Goal: Task Accomplishment & Management: Complete application form

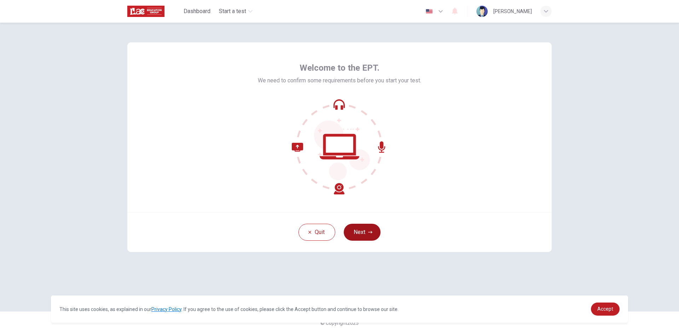
click at [375, 237] on button "Next" at bounding box center [362, 232] width 37 height 17
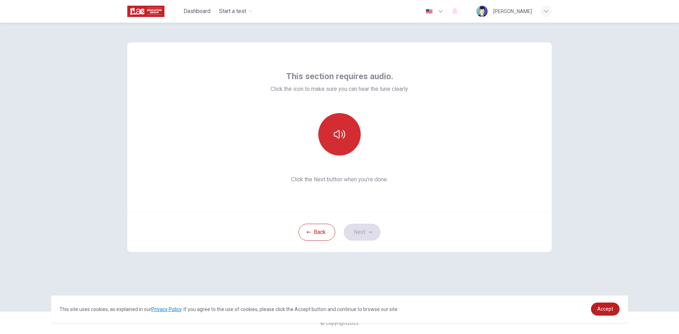
click at [349, 146] on button "button" at bounding box center [339, 134] width 42 height 42
click at [371, 234] on icon "button" at bounding box center [370, 232] width 4 height 4
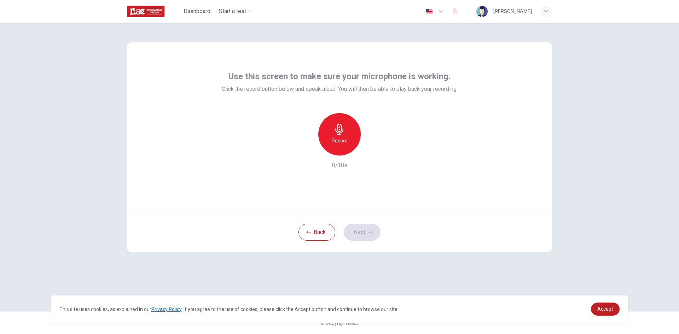
click at [329, 137] on div "Record" at bounding box center [339, 134] width 42 height 42
drag, startPoint x: 359, startPoint y: 213, endPoint x: 363, endPoint y: 216, distance: 4.8
click at [362, 216] on div "Use this screen to make sure your microphone is working. Click the record butto…" at bounding box center [339, 147] width 424 height 210
click at [363, 216] on div "Back Next" at bounding box center [339, 232] width 424 height 40
click at [364, 229] on button "Next" at bounding box center [362, 232] width 37 height 17
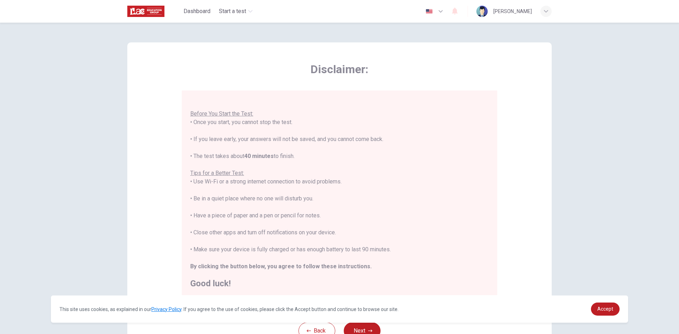
scroll to position [8, 0]
click at [323, 329] on button "Back" at bounding box center [317, 331] width 37 height 17
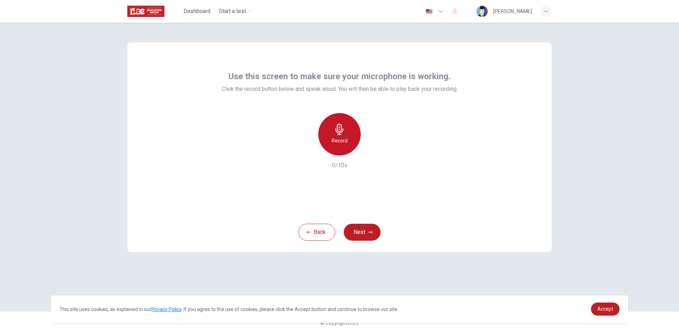
click at [338, 140] on h6 "Record" at bounding box center [340, 141] width 16 height 8
click at [369, 150] on icon "button" at bounding box center [372, 149] width 7 height 7
click at [367, 235] on button "Next" at bounding box center [362, 232] width 37 height 17
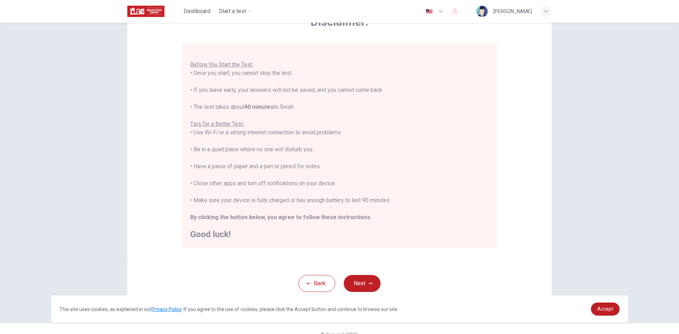
scroll to position [59, 0]
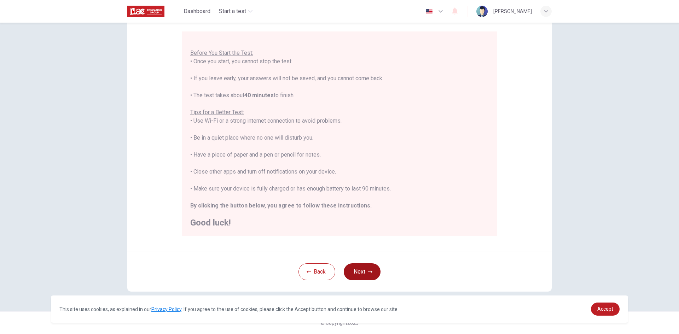
click at [354, 272] on button "Next" at bounding box center [362, 272] width 37 height 17
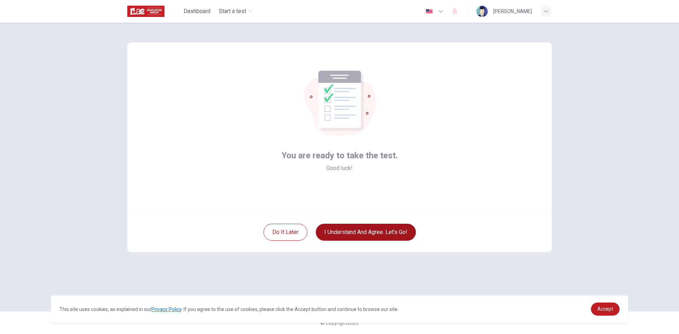
scroll to position [0, 0]
click at [359, 228] on button "I understand and agree. Let’s go!" at bounding box center [366, 232] width 100 height 17
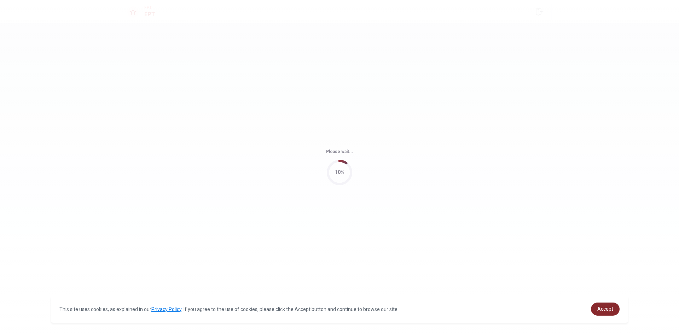
click at [600, 308] on span "Accept" at bounding box center [605, 309] width 16 height 6
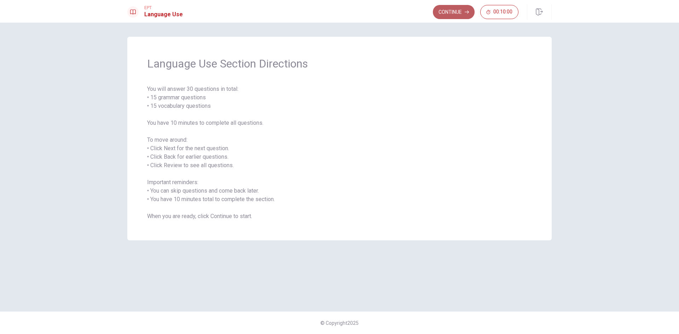
click at [458, 10] on button "Continue" at bounding box center [454, 12] width 42 height 14
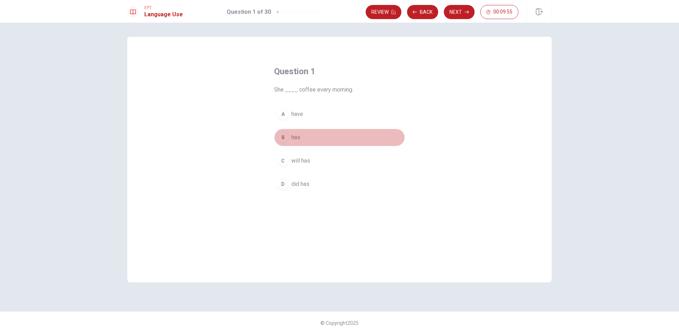
click at [285, 135] on div "B" at bounding box center [282, 137] width 11 height 11
click at [453, 12] on button "Next" at bounding box center [459, 12] width 31 height 14
click at [303, 113] on span "were starting" at bounding box center [307, 114] width 33 height 8
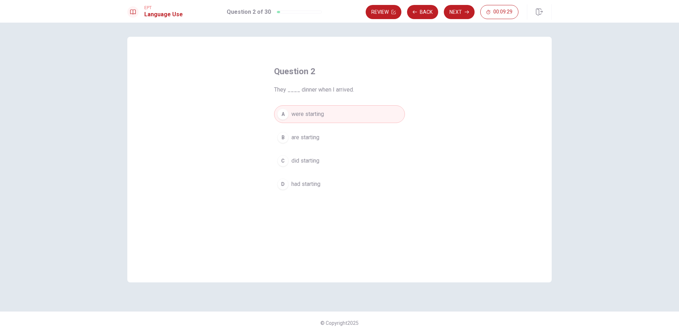
click at [314, 185] on span "had starting" at bounding box center [305, 184] width 29 height 8
click at [326, 117] on button "A were starting" at bounding box center [339, 114] width 131 height 18
click at [461, 17] on button "Next" at bounding box center [459, 12] width 31 height 14
click at [289, 181] on button "D Did" at bounding box center [339, 184] width 131 height 18
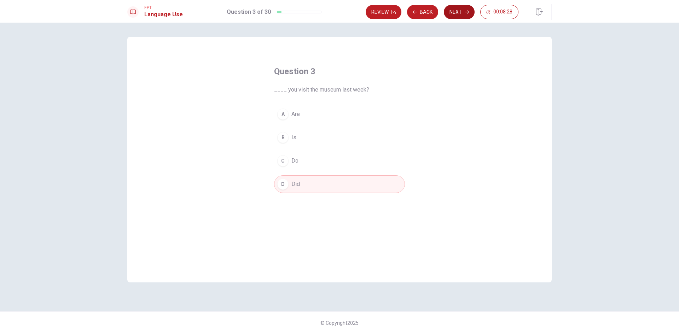
click at [457, 8] on button "Next" at bounding box center [459, 12] width 31 height 14
click at [287, 181] on div "D" at bounding box center [282, 184] width 11 height 11
click at [453, 10] on button "Next" at bounding box center [459, 12] width 31 height 14
click at [301, 136] on span "flower" at bounding box center [299, 137] width 16 height 8
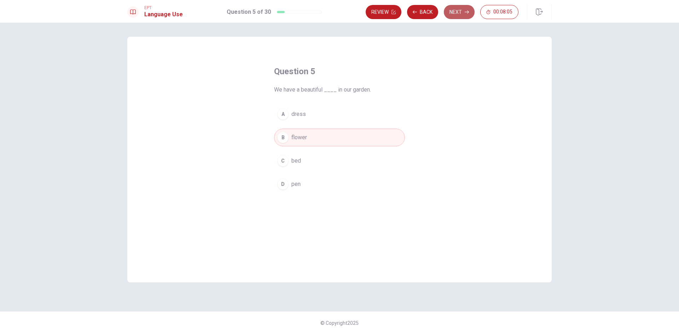
click at [456, 15] on button "Next" at bounding box center [459, 12] width 31 height 14
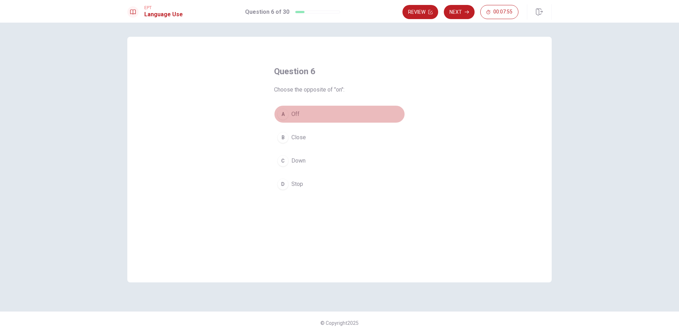
click at [295, 107] on button "A Off" at bounding box center [339, 114] width 131 height 18
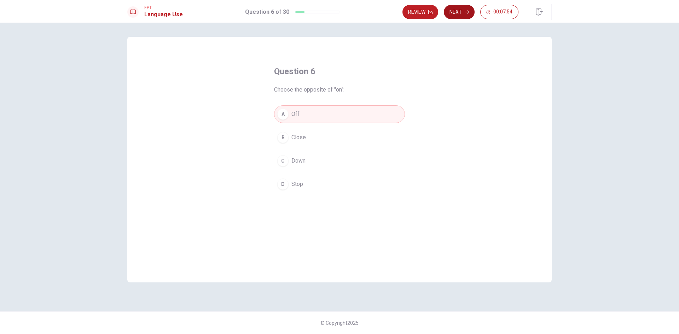
click at [460, 15] on button "Next" at bounding box center [459, 12] width 31 height 14
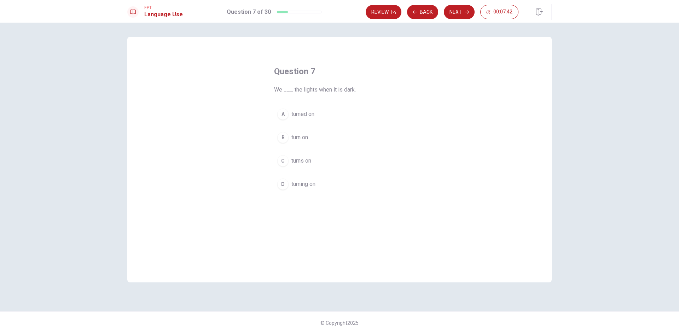
click at [312, 136] on button "B turn on" at bounding box center [339, 138] width 131 height 18
click at [463, 12] on button "Next" at bounding box center [459, 12] width 31 height 14
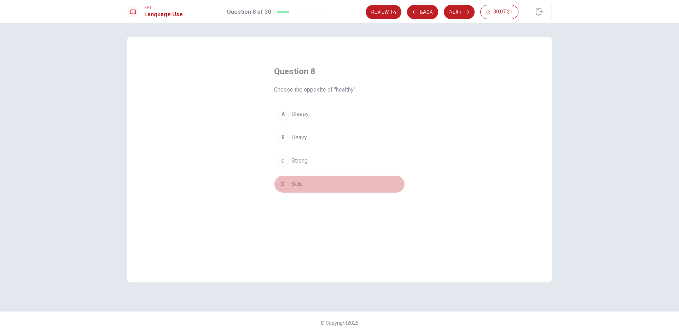
click at [302, 181] on button "D Sick" at bounding box center [339, 184] width 131 height 18
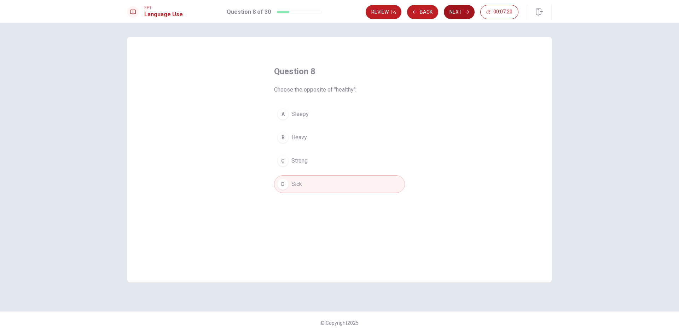
click at [463, 12] on button "Next" at bounding box center [459, 12] width 31 height 14
click at [300, 141] on span "bed" at bounding box center [296, 137] width 10 height 8
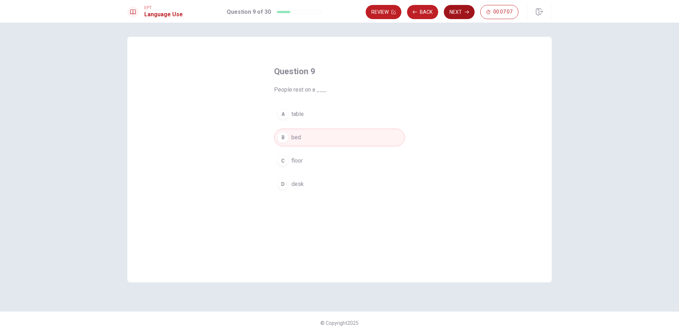
click at [451, 14] on button "Next" at bounding box center [459, 12] width 31 height 14
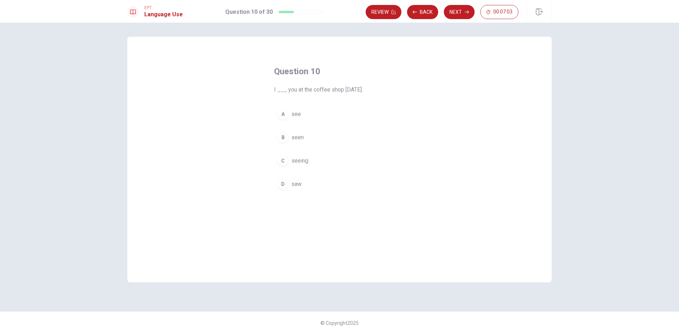
click at [295, 185] on span "saw" at bounding box center [296, 184] width 10 height 8
click at [458, 14] on button "Next" at bounding box center [459, 12] width 31 height 14
click at [318, 116] on span "were having" at bounding box center [306, 114] width 30 height 8
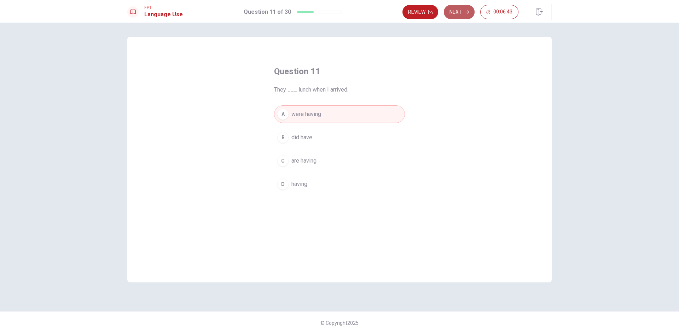
click at [461, 12] on button "Next" at bounding box center [459, 12] width 31 height 14
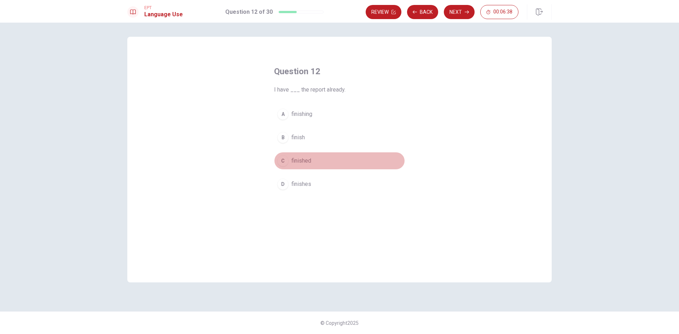
click at [308, 164] on span "finished" at bounding box center [301, 161] width 20 height 8
click at [446, 13] on button "Next" at bounding box center [459, 12] width 31 height 14
click at [313, 160] on span "was sent" at bounding box center [302, 161] width 23 height 8
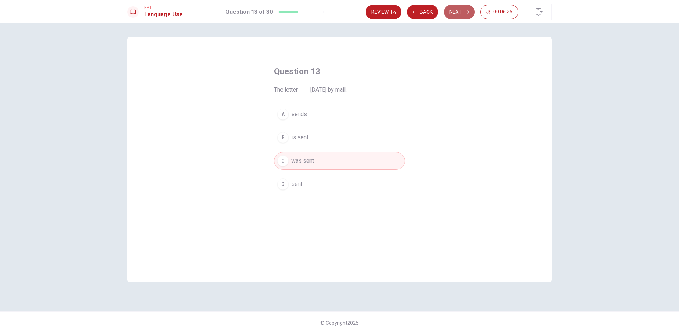
click at [457, 13] on button "Next" at bounding box center [459, 12] width 31 height 14
click at [302, 136] on span "tried" at bounding box center [296, 137] width 11 height 8
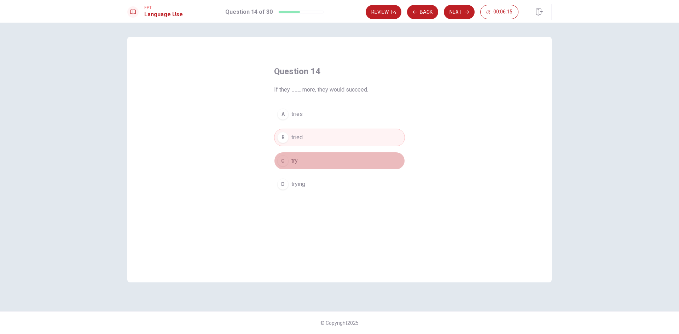
click at [301, 154] on button "C try" at bounding box center [339, 161] width 131 height 18
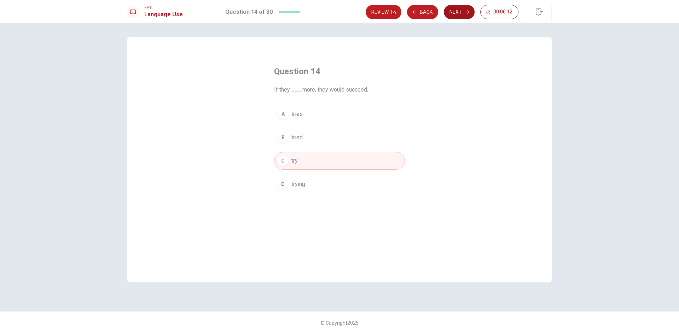
click at [460, 7] on button "Next" at bounding box center [459, 12] width 31 height 14
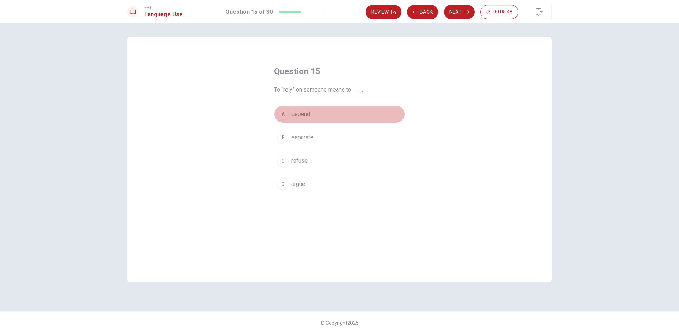
click at [293, 114] on span "depend" at bounding box center [300, 114] width 19 height 8
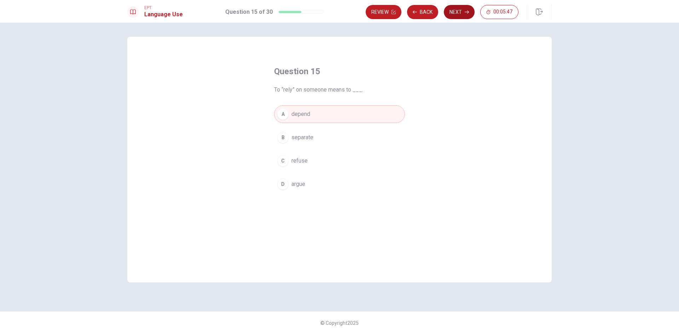
click at [462, 18] on button "Next" at bounding box center [459, 12] width 31 height 14
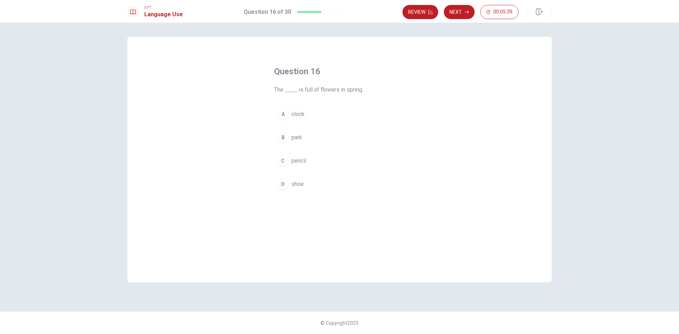
click at [302, 141] on span "park" at bounding box center [296, 137] width 11 height 8
click at [464, 11] on button "Next" at bounding box center [459, 12] width 31 height 14
click at [302, 159] on span "doctor" at bounding box center [299, 161] width 16 height 8
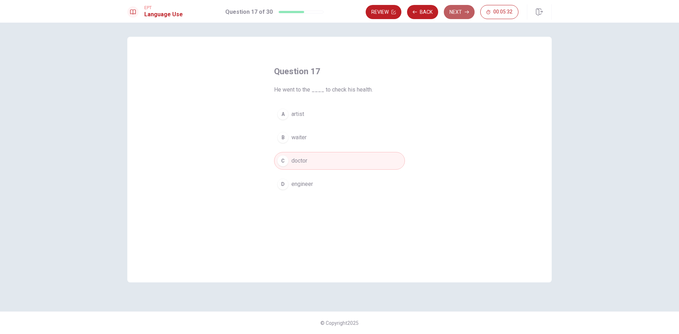
click at [452, 12] on button "Next" at bounding box center [459, 12] width 31 height 14
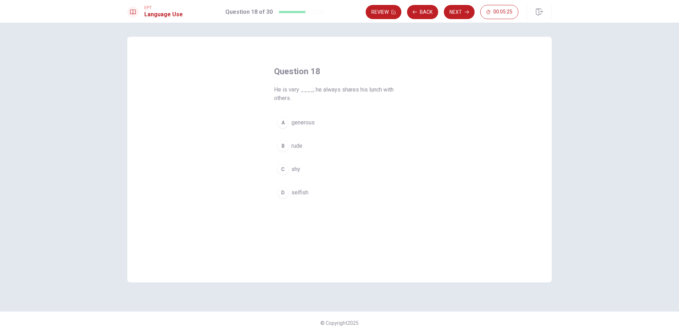
click at [312, 119] on span "generous" at bounding box center [302, 123] width 23 height 8
click at [457, 14] on button "Next" at bounding box center [459, 12] width 31 height 14
click at [313, 138] on button "B friendly" at bounding box center [339, 138] width 131 height 18
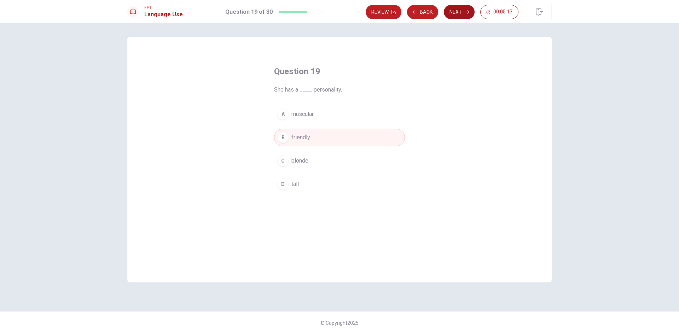
click at [459, 11] on button "Next" at bounding box center [459, 12] width 31 height 14
click at [309, 117] on button "A Could" at bounding box center [339, 114] width 131 height 18
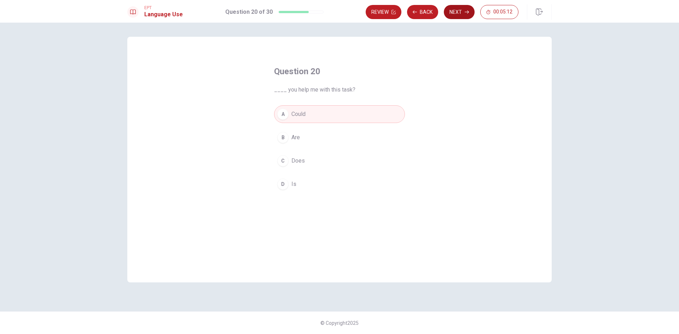
click at [465, 12] on icon "button" at bounding box center [467, 12] width 4 height 4
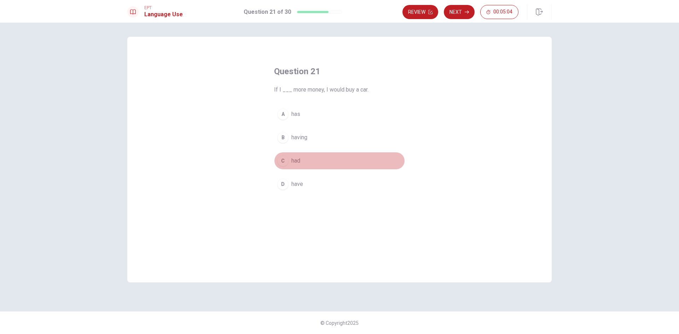
click at [302, 164] on button "C had" at bounding box center [339, 161] width 131 height 18
click at [455, 12] on button "Next" at bounding box center [459, 12] width 31 height 14
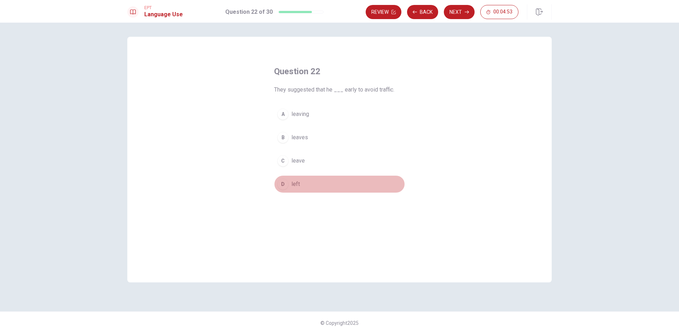
click at [291, 185] on span "left" at bounding box center [295, 184] width 8 height 8
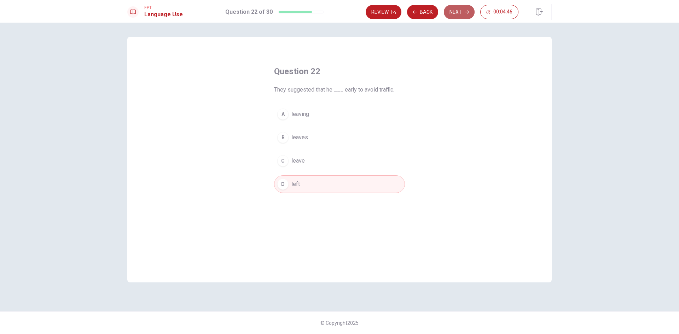
click at [460, 16] on button "Next" at bounding box center [459, 12] width 31 height 14
click at [304, 157] on span "works" at bounding box center [298, 161] width 15 height 8
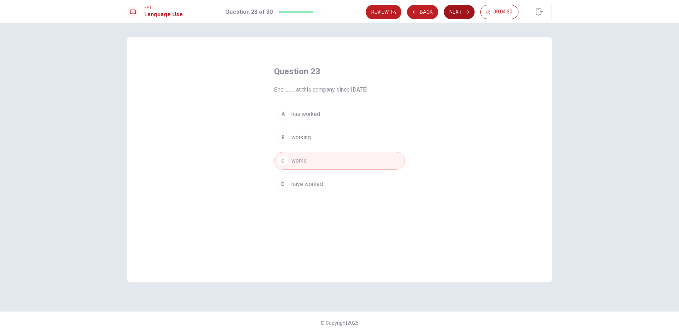
click at [463, 18] on button "Next" at bounding box center [459, 12] width 31 height 14
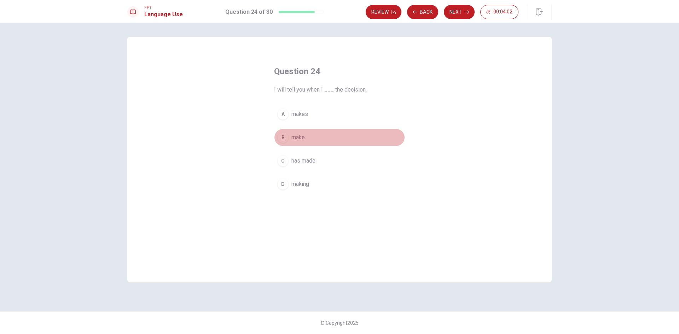
click at [301, 132] on button "B make" at bounding box center [339, 138] width 131 height 18
click at [467, 8] on button "Next" at bounding box center [459, 12] width 31 height 14
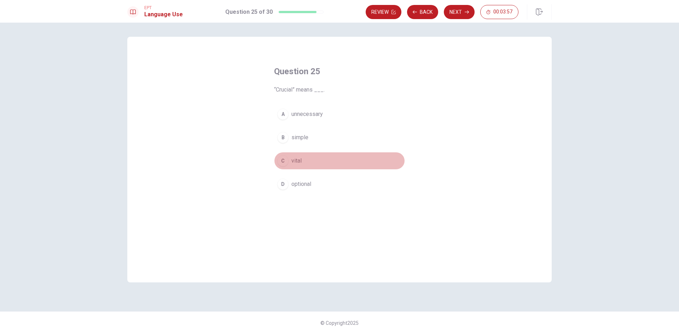
click at [287, 161] on div "C" at bounding box center [282, 160] width 11 height 11
click at [450, 14] on button "Next" at bounding box center [459, 12] width 31 height 14
click at [309, 160] on span "study it" at bounding box center [300, 161] width 18 height 8
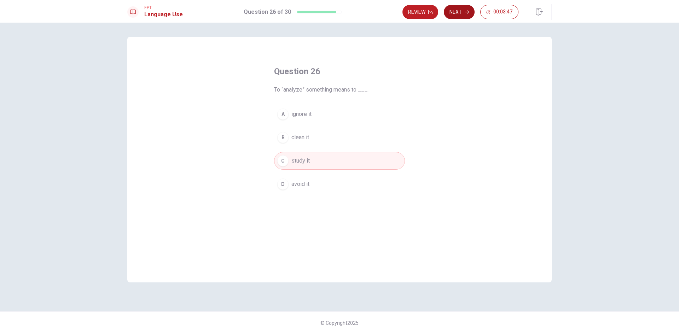
click at [460, 10] on button "Next" at bounding box center [459, 12] width 31 height 14
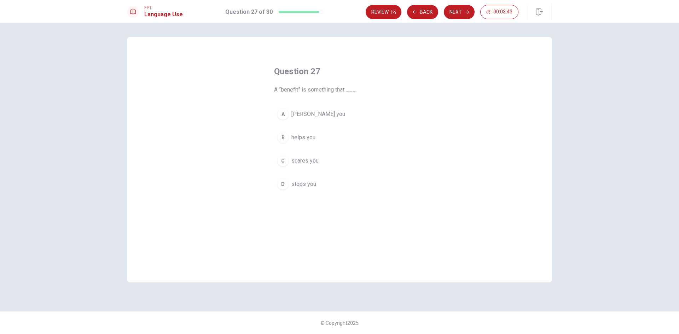
click at [306, 140] on span "helps you" at bounding box center [303, 137] width 24 height 8
click at [463, 8] on button "Next" at bounding box center [459, 12] width 31 height 14
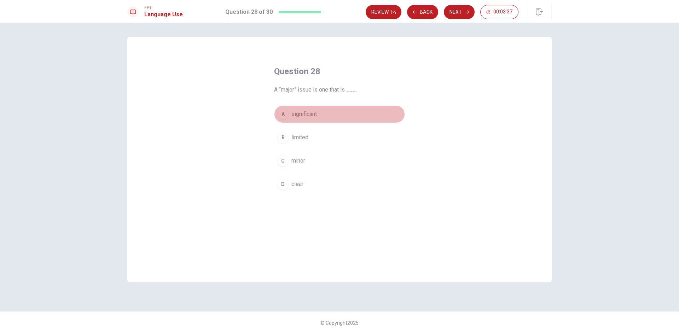
click at [321, 116] on button "A significant" at bounding box center [339, 114] width 131 height 18
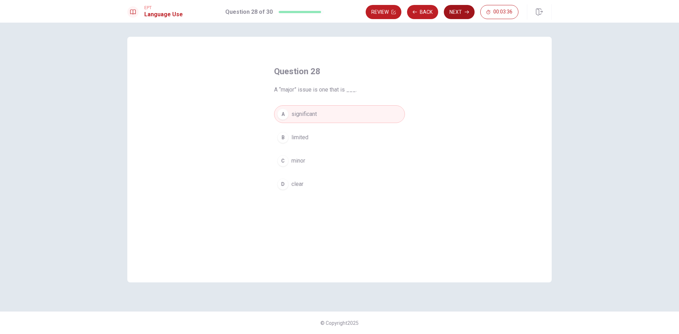
click at [462, 10] on button "Next" at bounding box center [459, 12] width 31 height 14
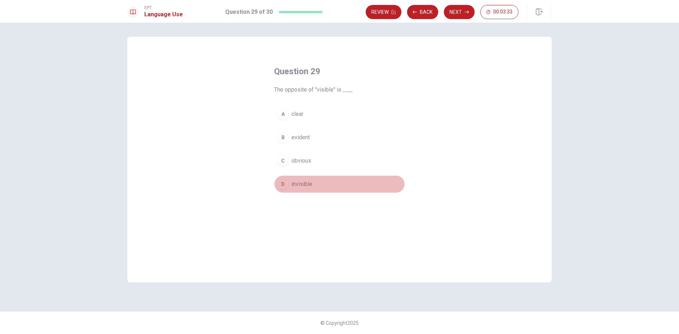
click at [306, 191] on button "D invisible" at bounding box center [339, 184] width 131 height 18
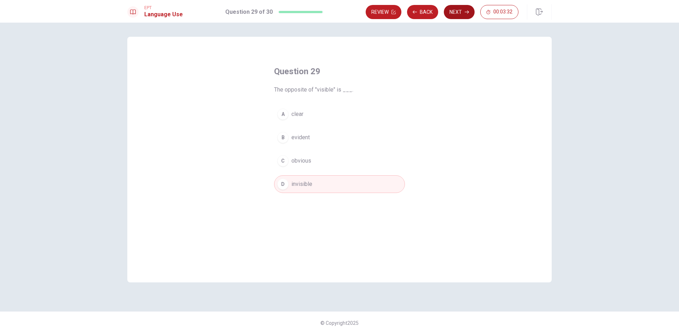
click at [453, 9] on button "Next" at bounding box center [459, 12] width 31 height 14
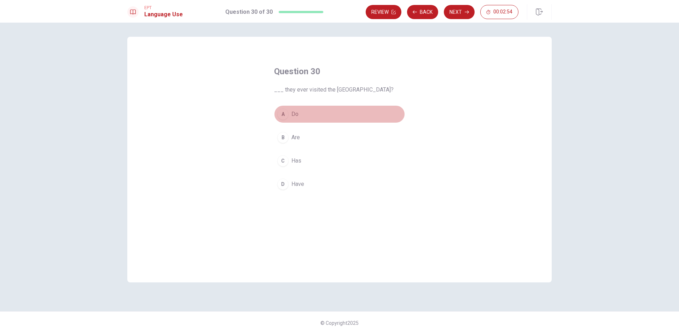
click at [302, 115] on button "A Do" at bounding box center [339, 114] width 131 height 18
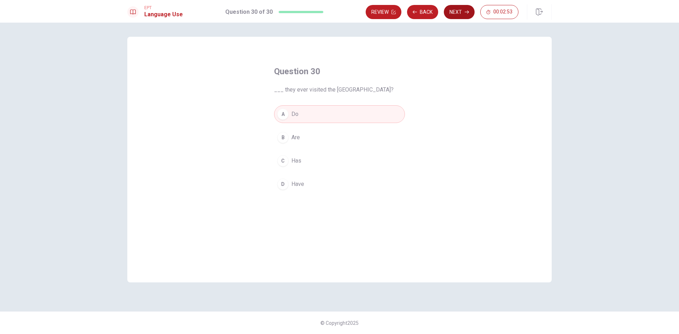
click at [453, 8] on button "Next" at bounding box center [459, 12] width 31 height 14
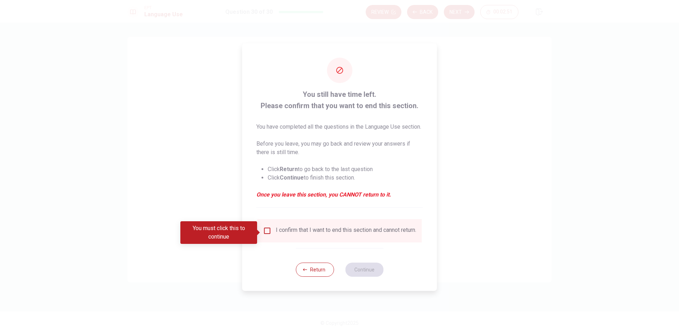
click at [268, 235] on input "You must click this to continue" at bounding box center [267, 231] width 8 height 8
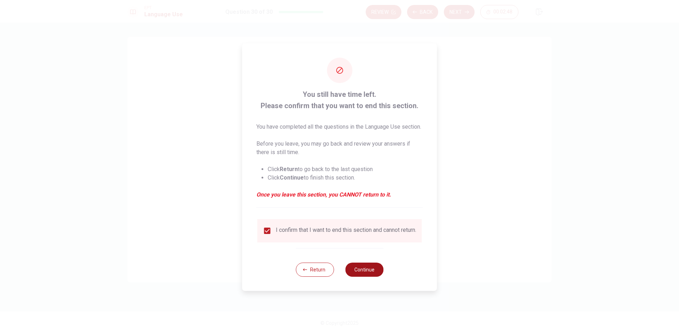
click at [375, 277] on button "Continue" at bounding box center [364, 270] width 38 height 14
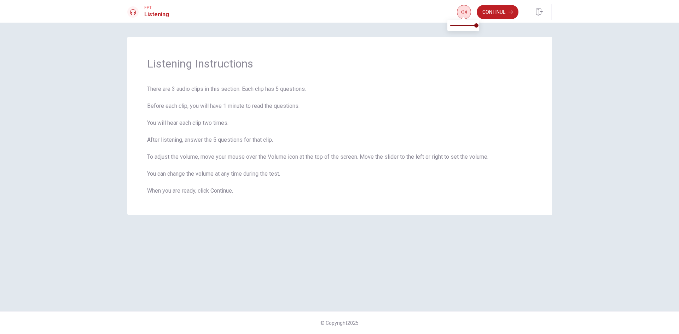
click at [463, 14] on icon "button" at bounding box center [464, 12] width 6 height 6
type input "0.7"
drag, startPoint x: 473, startPoint y: 26, endPoint x: 468, endPoint y: 26, distance: 4.2
click at [468, 26] on span at bounding box center [469, 25] width 4 height 4
click at [496, 14] on button "Continue" at bounding box center [498, 12] width 42 height 14
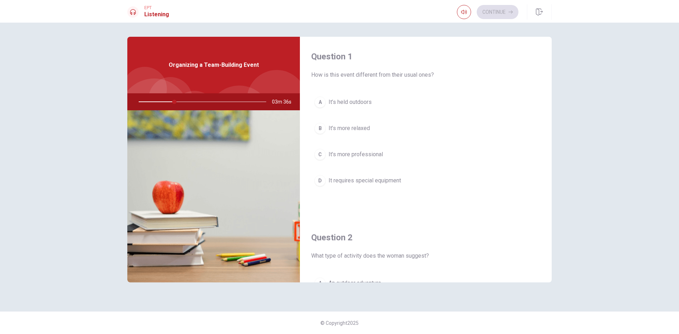
click at [486, 253] on span "What type of activity does the woman suggest?" at bounding box center [425, 256] width 229 height 8
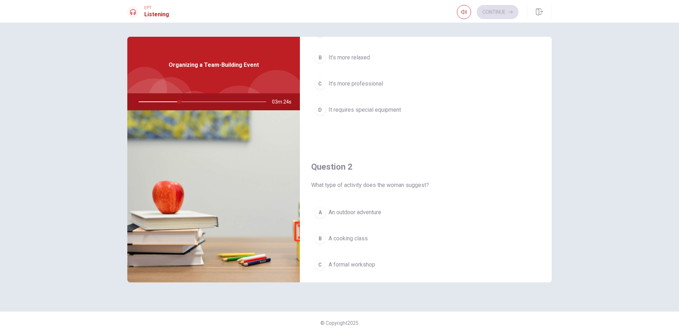
scroll to position [106, 0]
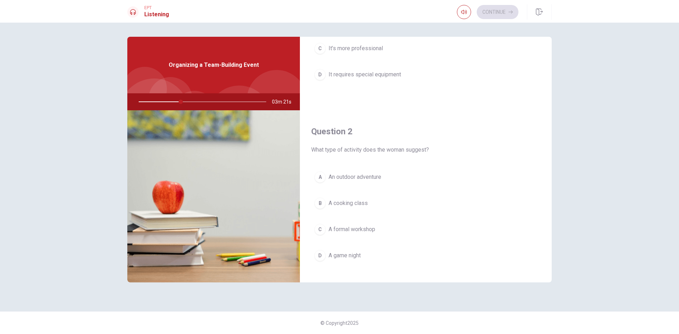
click at [365, 174] on span "An outdoor adventure" at bounding box center [355, 177] width 53 height 8
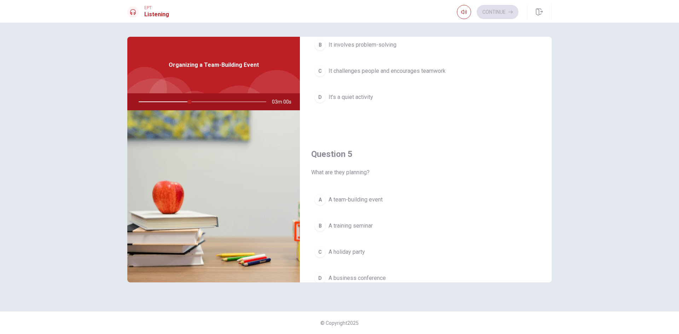
scroll to position [660, 0]
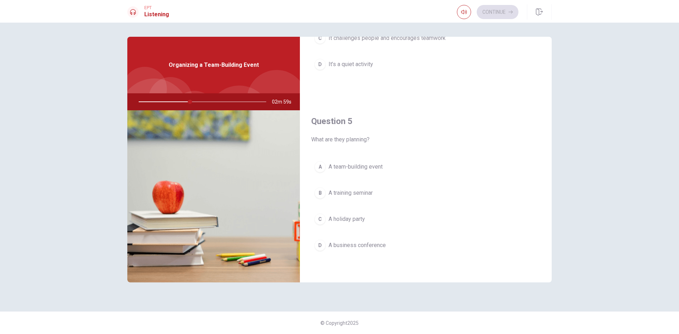
click at [398, 166] on button "A A team-building event" at bounding box center [425, 167] width 229 height 18
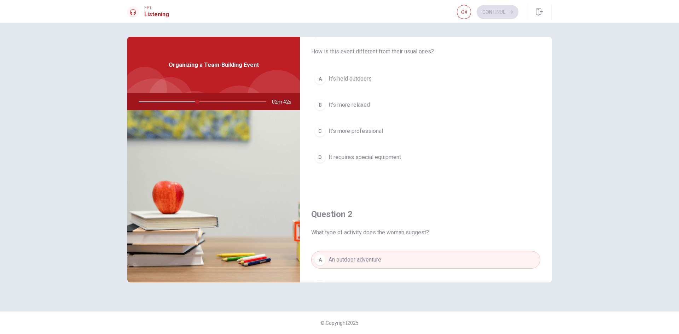
scroll to position [23, 0]
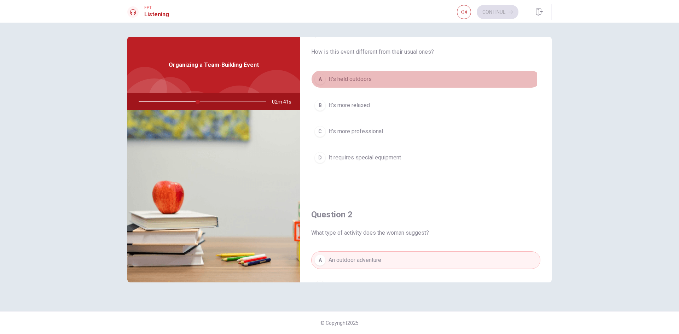
click at [376, 82] on button "A It’s held outdoors" at bounding box center [425, 79] width 229 height 18
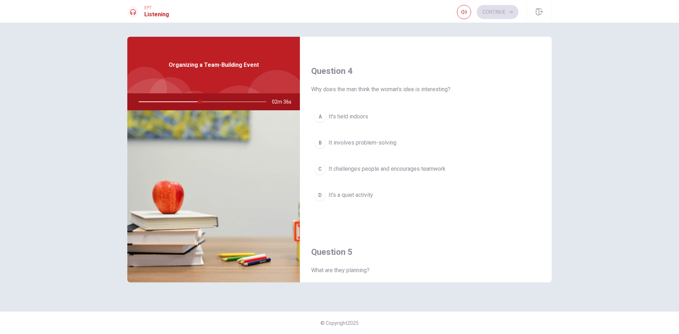
scroll to position [554, 0]
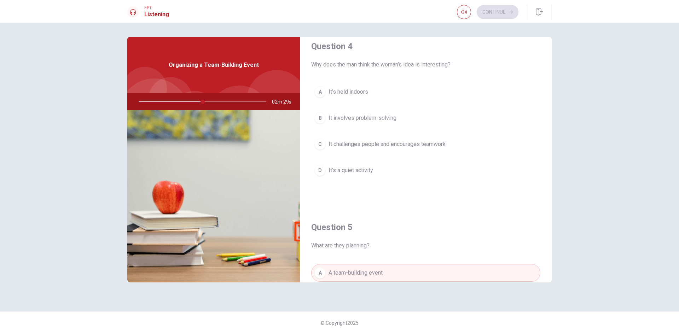
click at [384, 143] on span "It challenges people and encourages teamwork" at bounding box center [387, 144] width 117 height 8
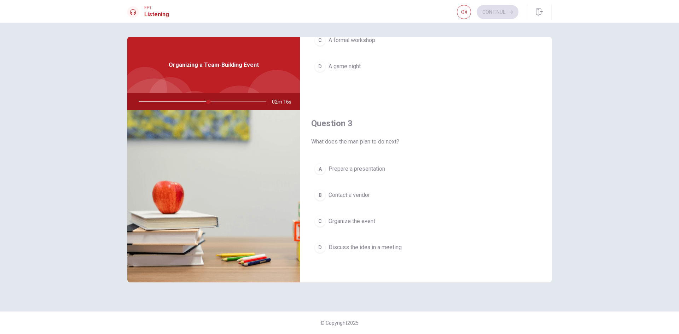
scroll to position [318, 0]
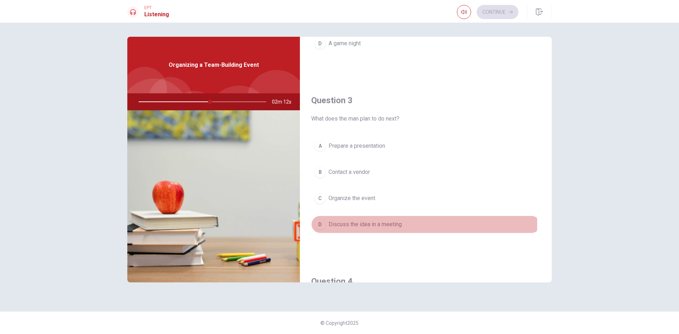
click at [378, 224] on span "Discuss the idea in a meeting" at bounding box center [365, 224] width 73 height 8
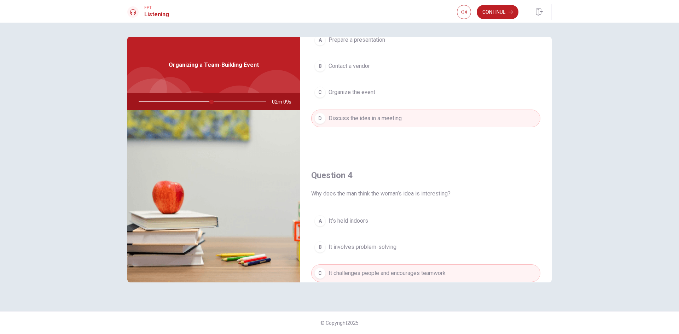
scroll to position [460, 0]
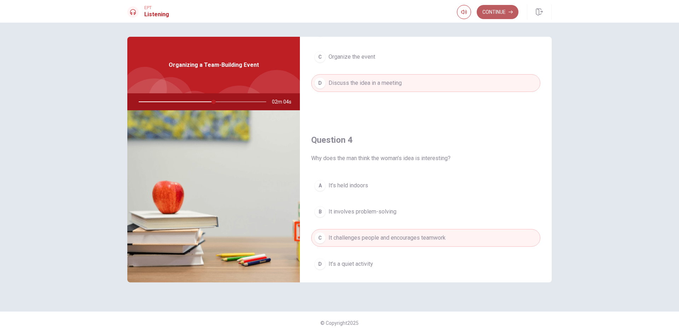
click at [502, 16] on button "Continue" at bounding box center [498, 12] width 42 height 14
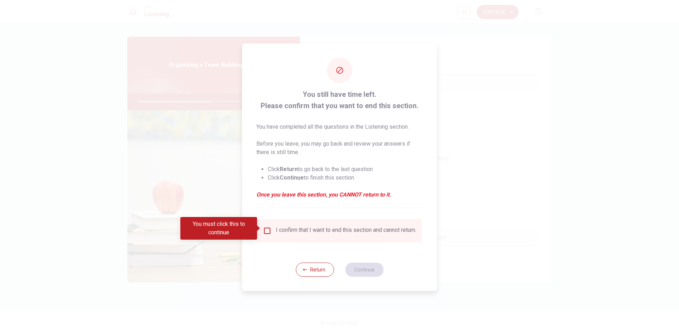
click at [311, 238] on div "I confirm that I want to end this section and cannot return." at bounding box center [340, 230] width 164 height 23
click at [268, 229] on input "You must click this to continue" at bounding box center [267, 231] width 8 height 8
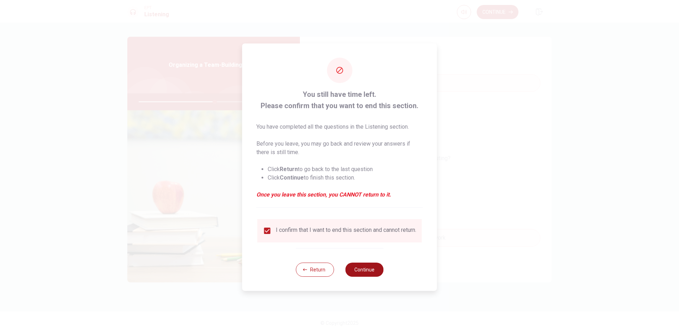
click at [358, 267] on button "Continue" at bounding box center [364, 270] width 38 height 14
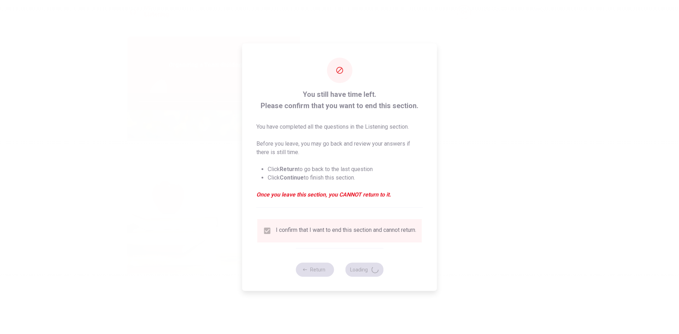
type input "60"
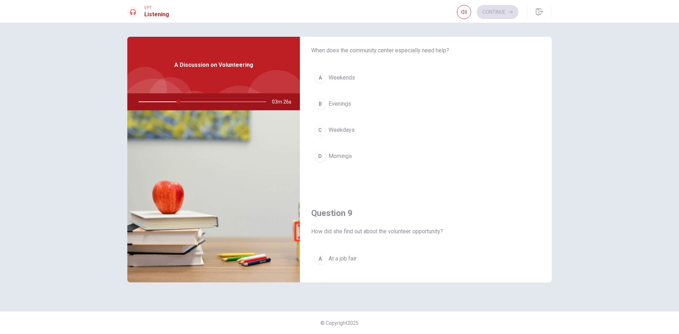
scroll to position [377, 0]
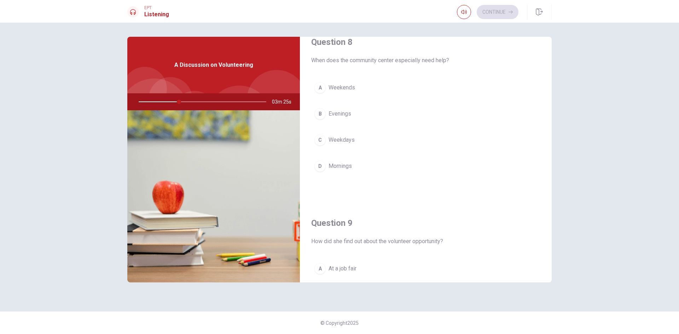
click at [357, 93] on button "A Weekends" at bounding box center [425, 88] width 229 height 18
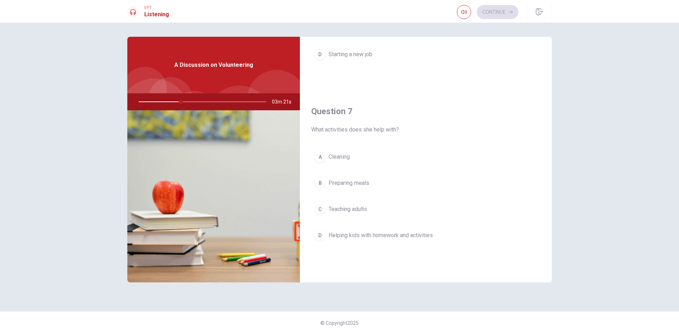
scroll to position [129, 0]
click at [386, 231] on span "Helping kids with homework and activities" at bounding box center [381, 233] width 104 height 8
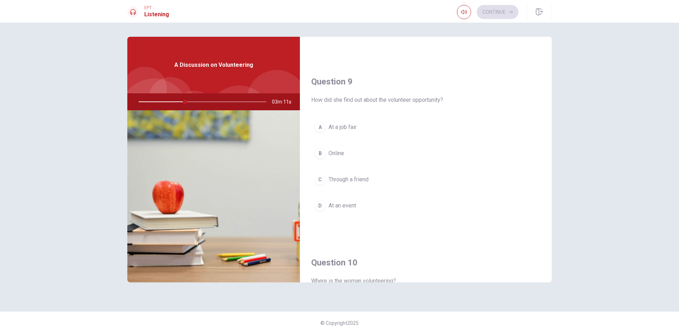
scroll to position [554, 0]
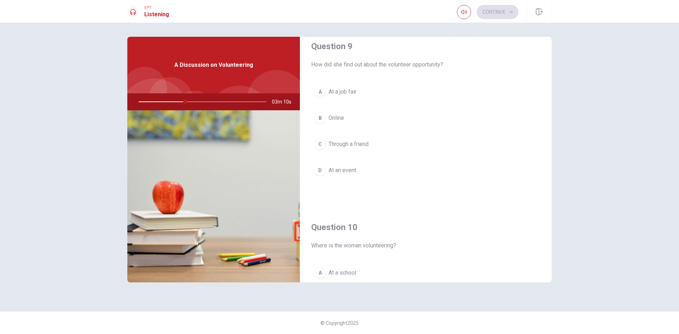
click at [350, 119] on button "B Online" at bounding box center [425, 118] width 229 height 18
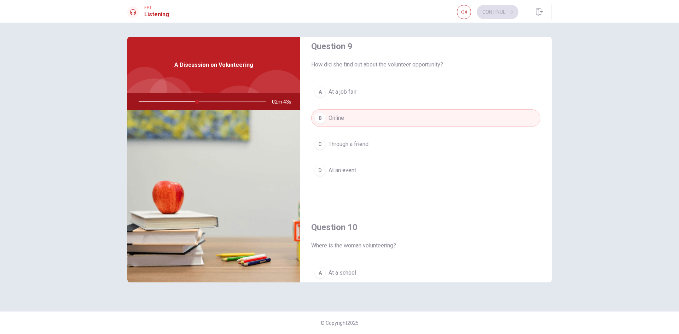
scroll to position [660, 0]
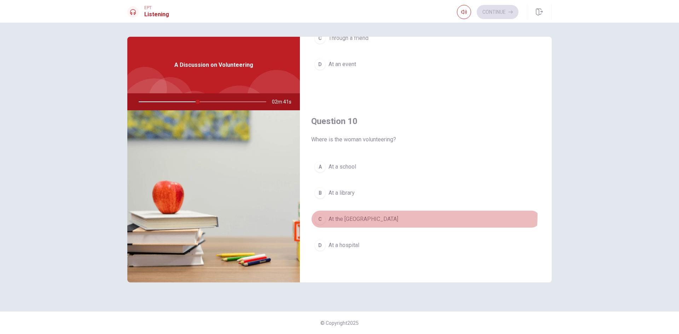
click at [375, 215] on button "C At the [GEOGRAPHIC_DATA]" at bounding box center [425, 219] width 229 height 18
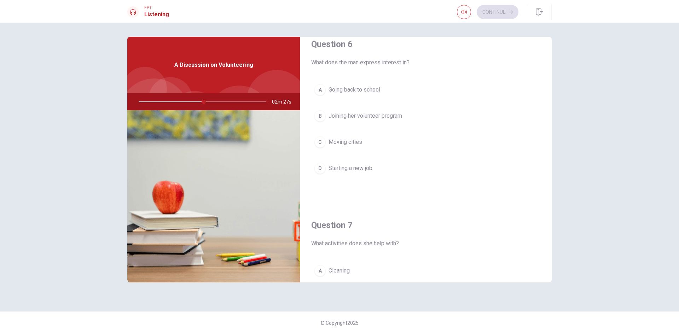
scroll to position [0, 0]
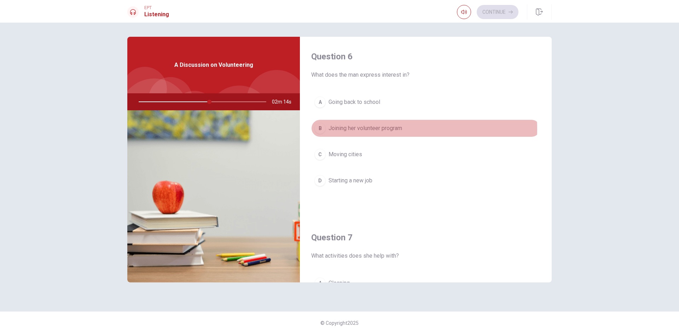
click at [380, 129] on span "Joining her volunteer program" at bounding box center [366, 128] width 74 height 8
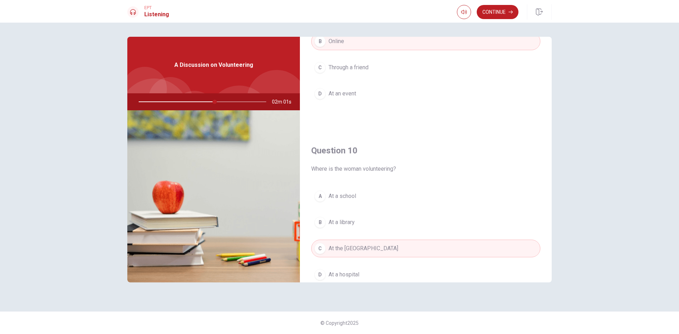
scroll to position [660, 0]
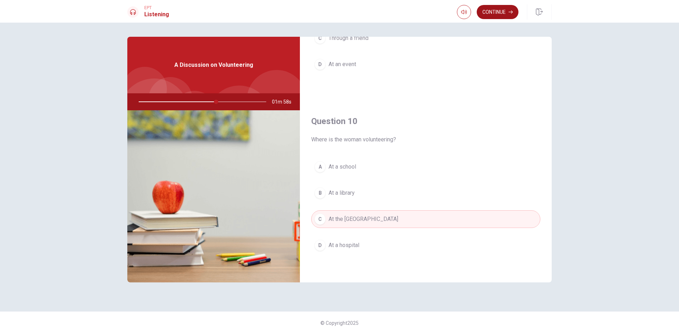
click at [486, 17] on button "Continue" at bounding box center [498, 12] width 42 height 14
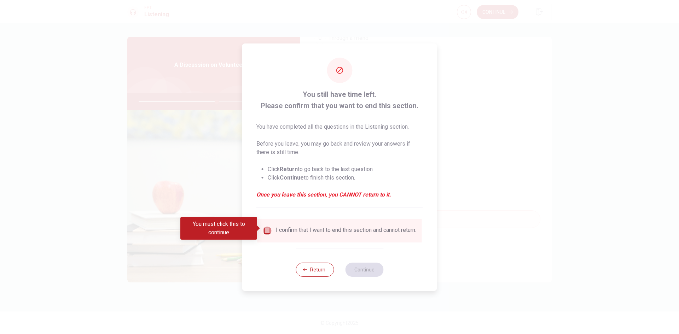
click at [264, 229] on input "You must click this to continue" at bounding box center [267, 231] width 8 height 8
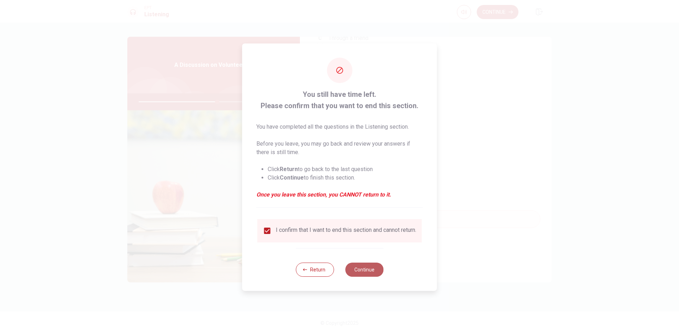
click at [368, 277] on button "Continue" at bounding box center [364, 270] width 38 height 14
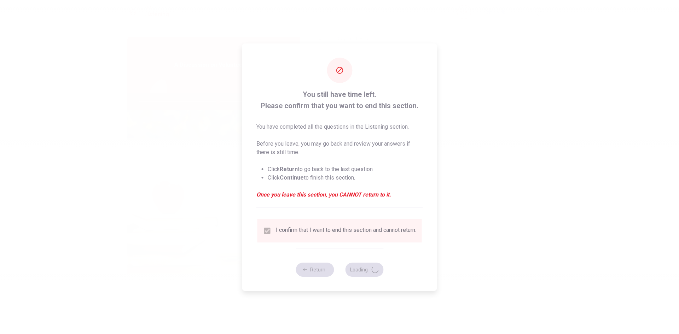
type input "62"
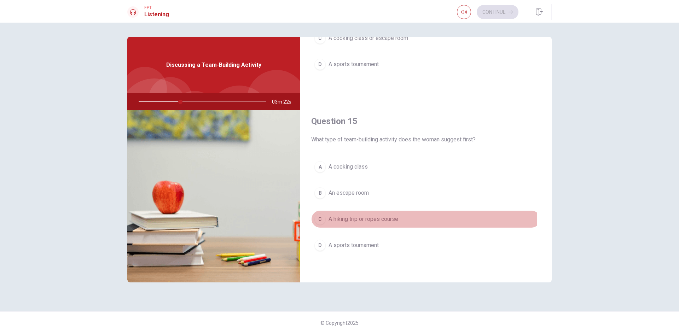
click at [368, 219] on span "A hiking trip or ropes course" at bounding box center [364, 219] width 70 height 8
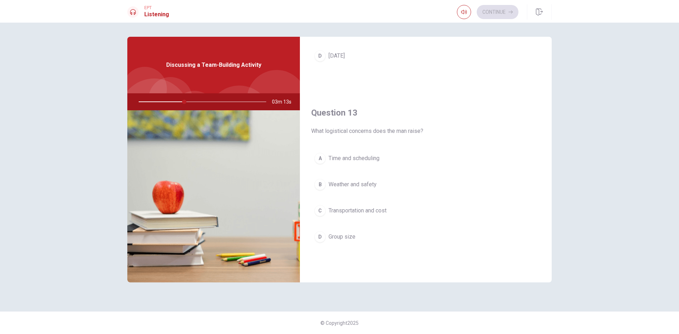
scroll to position [318, 0]
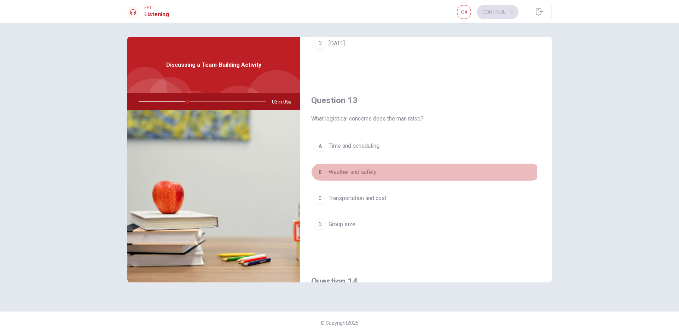
click at [379, 173] on button "B Weather and safety" at bounding box center [425, 172] width 229 height 18
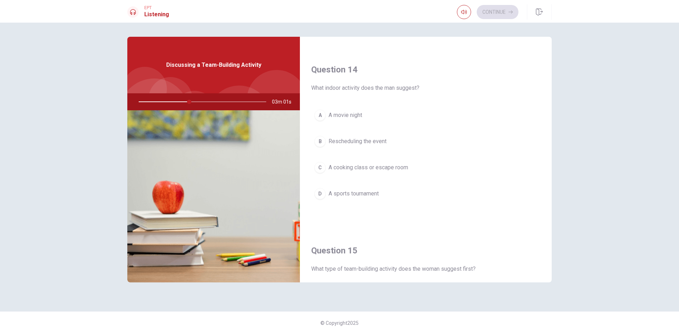
scroll to position [531, 0]
click at [367, 170] on span "A cooking class or escape room" at bounding box center [369, 167] width 80 height 8
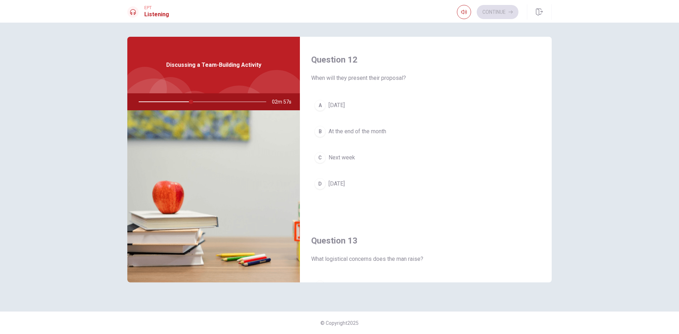
scroll to position [177, 0]
click at [358, 156] on button "C Next week" at bounding box center [425, 159] width 229 height 18
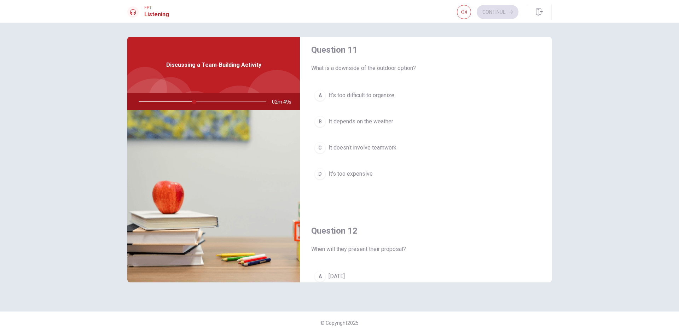
scroll to position [0, 0]
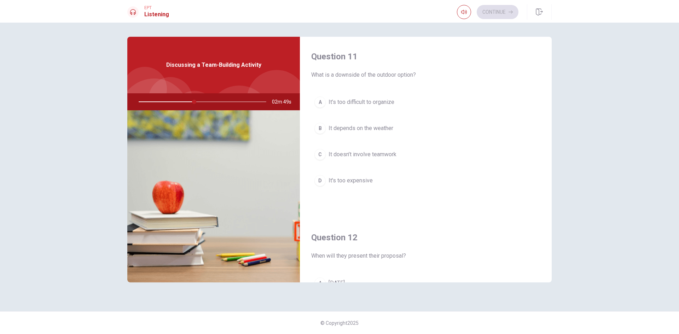
click at [385, 131] on span "It depends on the weather" at bounding box center [361, 128] width 65 height 8
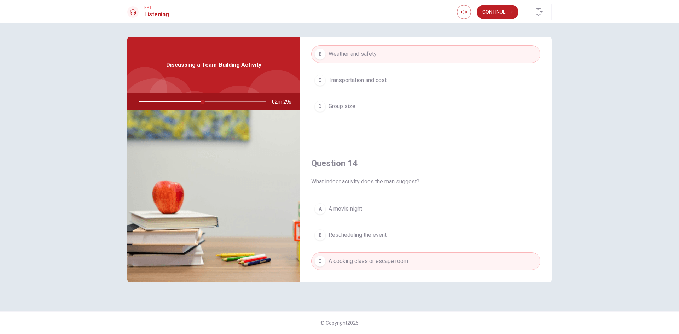
scroll to position [377, 0]
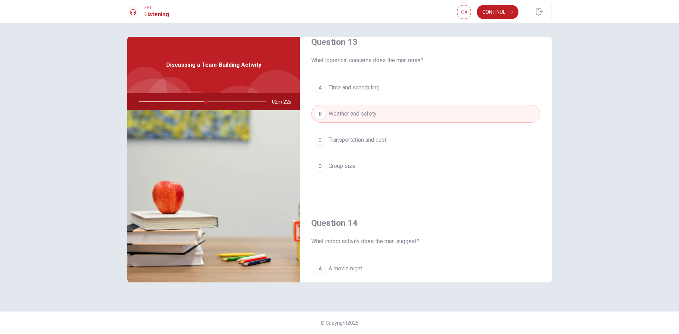
click at [455, 137] on button "C Transportation and cost" at bounding box center [425, 140] width 229 height 18
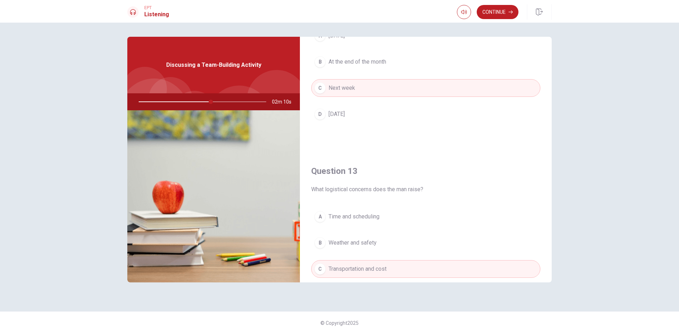
scroll to position [177, 0]
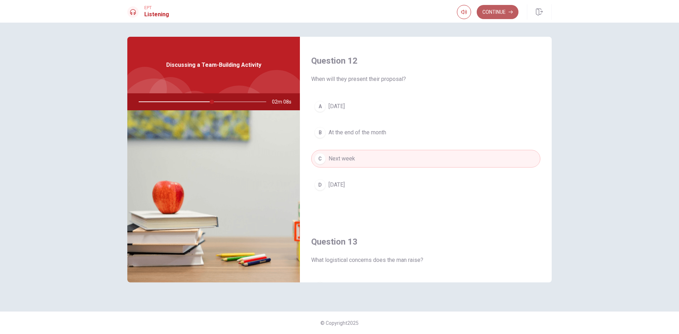
click at [496, 17] on button "Continue" at bounding box center [498, 12] width 42 height 14
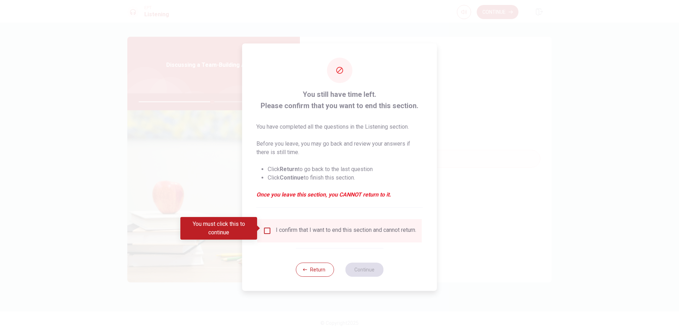
click at [265, 231] on input "You must click this to continue" at bounding box center [267, 231] width 8 height 8
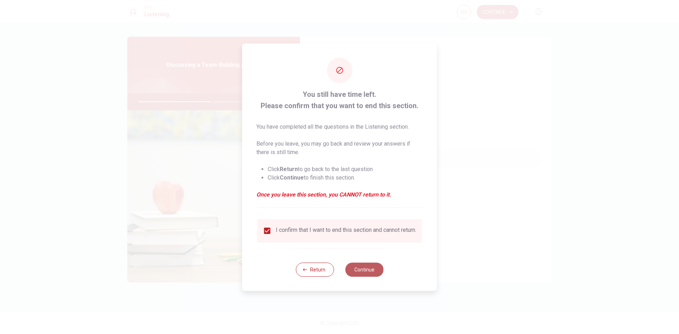
click at [367, 274] on button "Continue" at bounding box center [364, 270] width 38 height 14
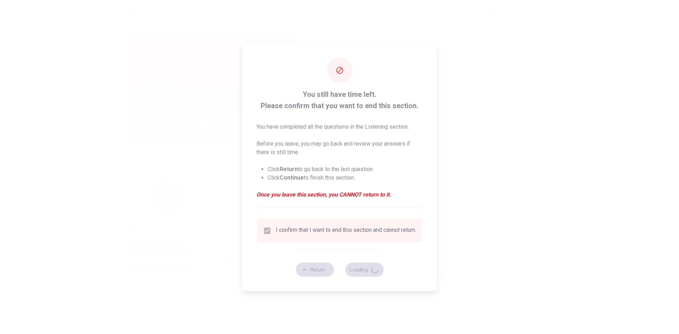
type input "59"
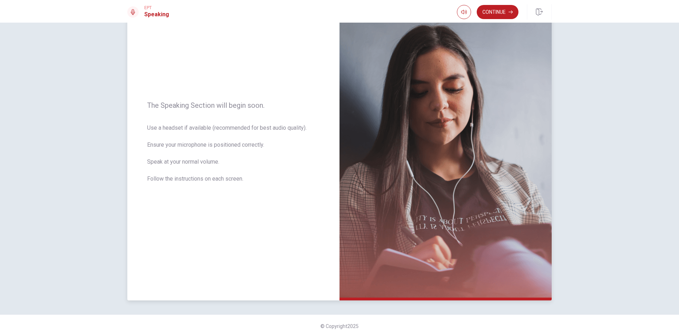
scroll to position [48, 0]
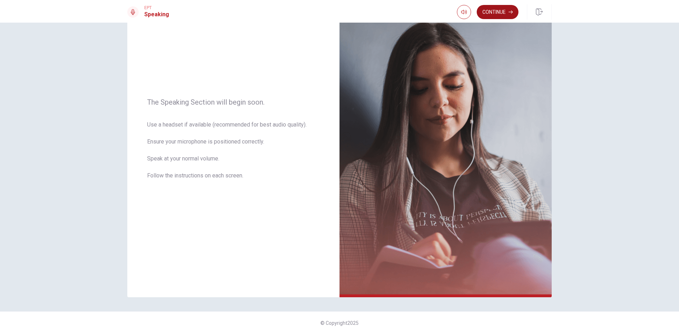
click at [500, 9] on button "Continue" at bounding box center [498, 12] width 42 height 14
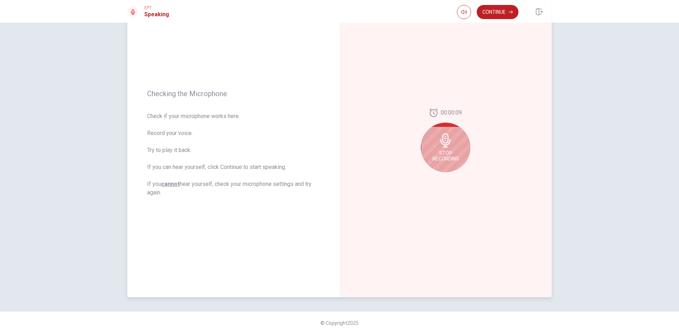
click at [445, 148] on div "Stop Recording" at bounding box center [446, 148] width 50 height 50
click at [446, 140] on icon at bounding box center [445, 142] width 10 height 14
click at [452, 178] on icon "Play Audio" at bounding box center [453, 178] width 3 height 4
click at [437, 179] on icon "Record Again" at bounding box center [438, 178] width 4 height 4
click at [451, 155] on span "Stop Recording" at bounding box center [446, 155] width 27 height 11
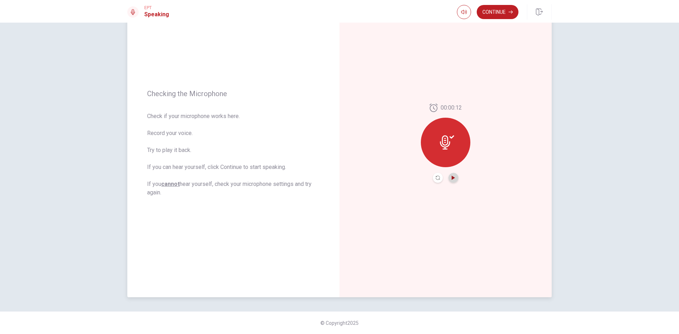
click at [453, 178] on icon "Play Audio" at bounding box center [453, 178] width 3 height 4
click at [453, 178] on icon "Pause Audio" at bounding box center [454, 178] width 4 height 4
click at [493, 16] on button "Continue" at bounding box center [498, 12] width 42 height 14
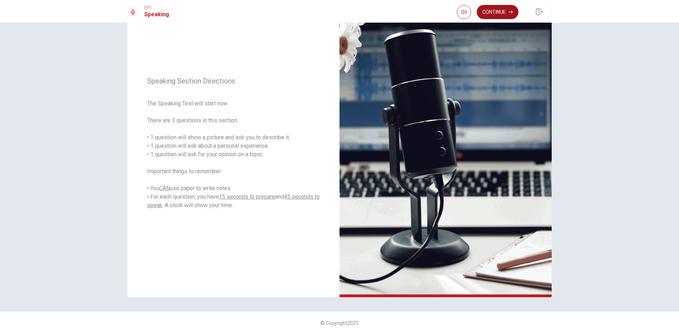
click at [495, 9] on button "Continue" at bounding box center [498, 12] width 42 height 14
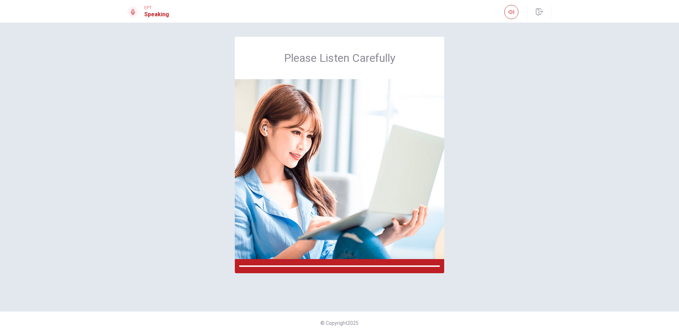
scroll to position [0, 0]
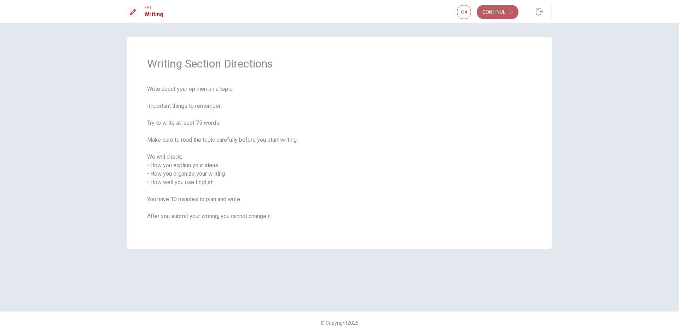
click at [484, 14] on button "Continue" at bounding box center [498, 12] width 42 height 14
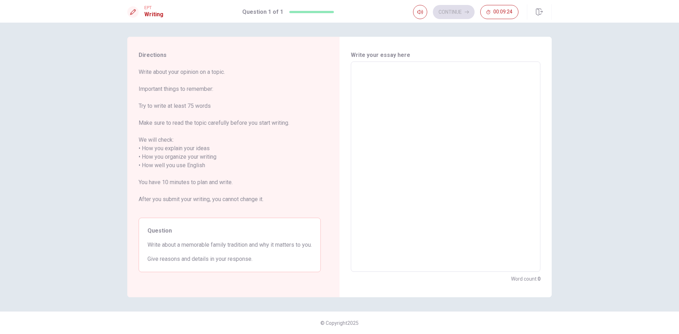
click at [396, 97] on textarea at bounding box center [446, 167] width 180 height 199
type textarea "a"
type textarea "x"
type textarea "a"
type textarea "x"
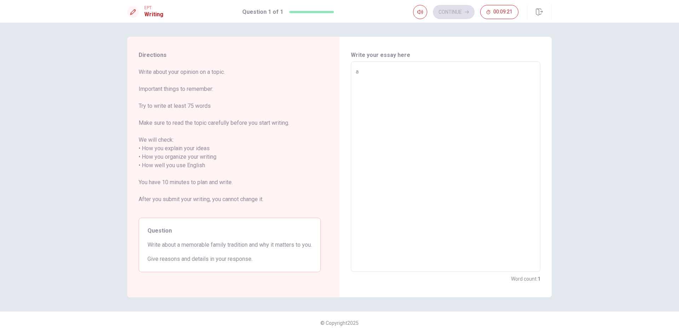
type textarea "a m"
type textarea "x"
type textarea "a me"
type textarea "x"
type textarea "a mem"
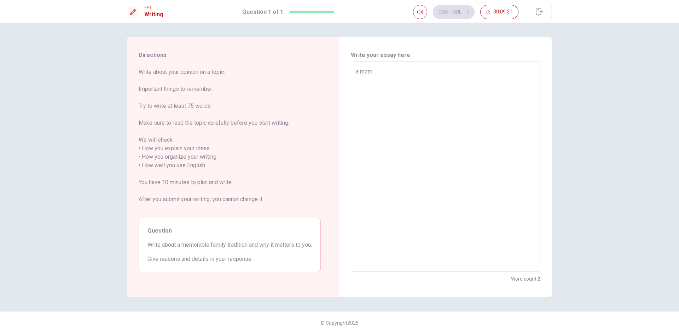
type textarea "x"
type textarea "a memo"
type textarea "x"
type textarea "a memor"
type textarea "x"
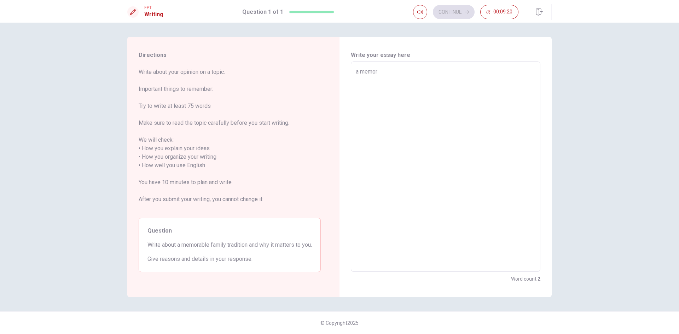
type textarea "a memora"
type textarea "x"
type textarea "a memorab"
type textarea "x"
type textarea "a memorabl"
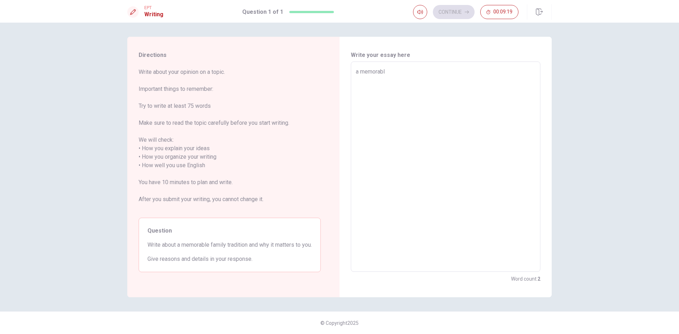
type textarea "x"
type textarea "a memorable"
type textarea "x"
type textarea "a memorable"
type textarea "x"
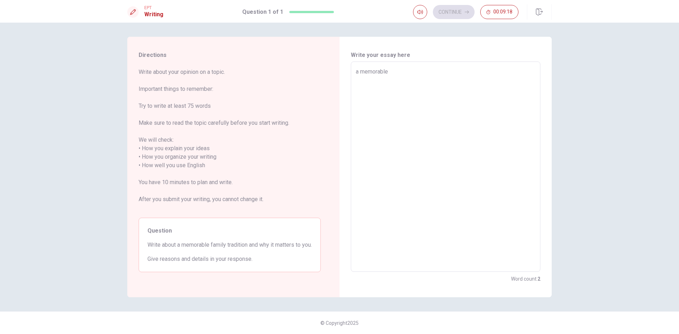
type textarea "a memorable f"
type textarea "x"
type textarea "a memorable fa"
type textarea "x"
type textarea "a memorable fam"
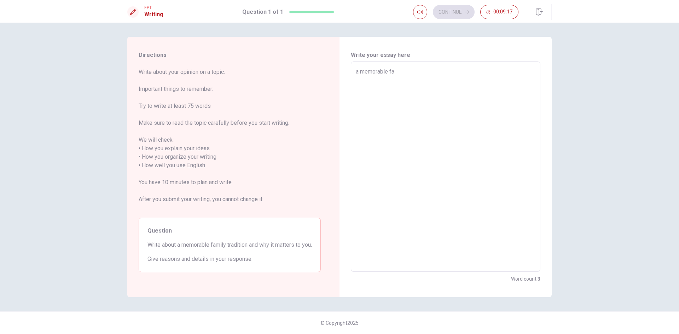
type textarea "x"
type textarea "a memorable fami"
type textarea "x"
type textarea "a memorable famil"
type textarea "x"
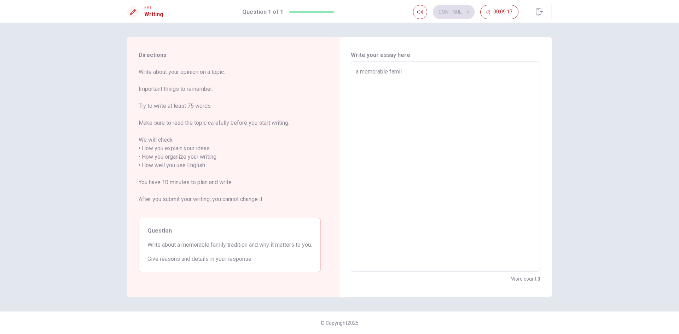
type textarea "a memorable family"
type textarea "x"
type textarea "a memorable family"
type textarea "x"
type textarea "a memorable family t"
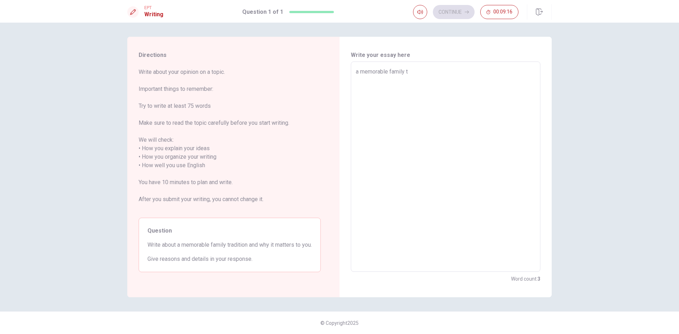
type textarea "x"
type textarea "a memorable family tr"
type textarea "x"
type textarea "a memorable family tra"
type textarea "x"
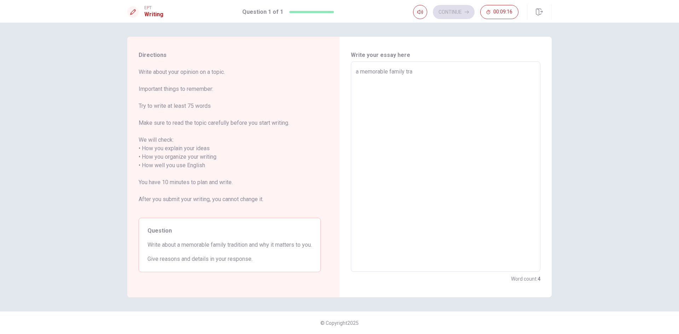
type textarea "a memorable family trad"
type textarea "x"
type textarea "a memorable family tradi"
type textarea "x"
type textarea "a memorable family tradit"
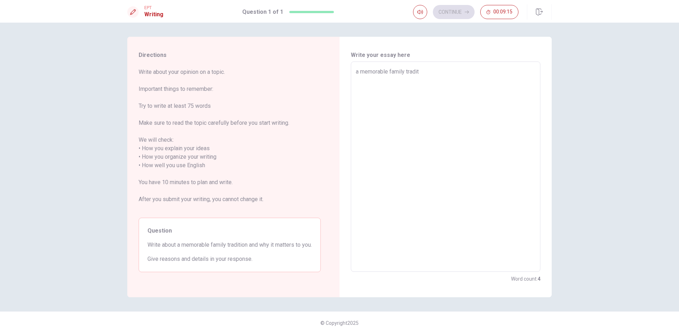
type textarea "x"
type textarea "a memorable family traditi"
type textarea "x"
type textarea "a memorable family traditio"
type textarea "x"
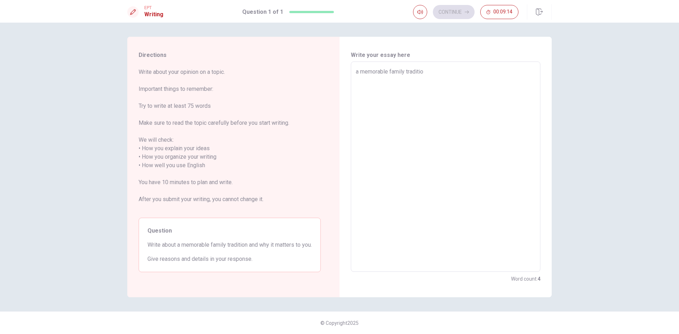
type textarea "a memorable family tradition"
type textarea "x"
type textarea "a memorable family tradition"
type textarea "x"
type textarea "a memorable family tradition i"
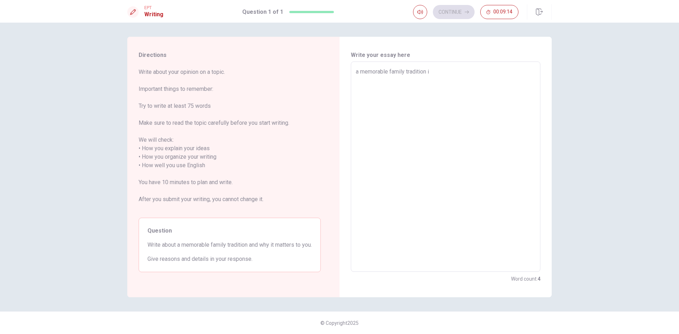
type textarea "x"
type textarea "a memorable family tradition is"
type textarea "x"
type textarea "a memorable family tradition is"
type textarea "x"
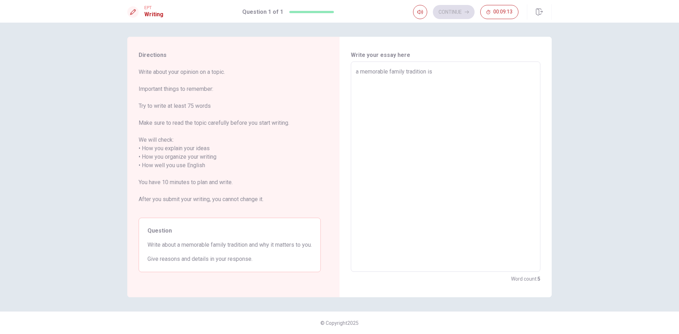
type textarea "a memorable family tradition is f"
type textarea "x"
type textarea "a memorable family tradition is fo"
type textarea "x"
type textarea "a memorable family tradition is for"
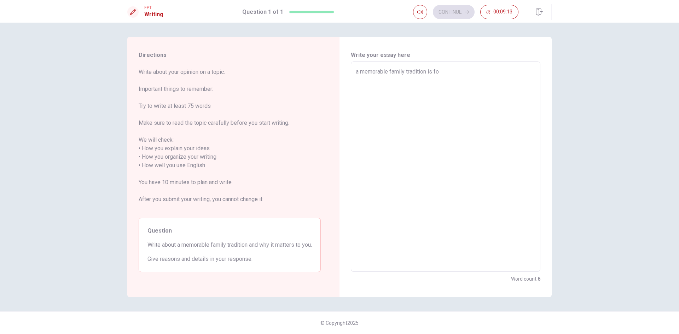
type textarea "x"
type textarea "a memorable family tradition is for"
type textarea "x"
type textarea "a memorable family tradition is for s"
type textarea "x"
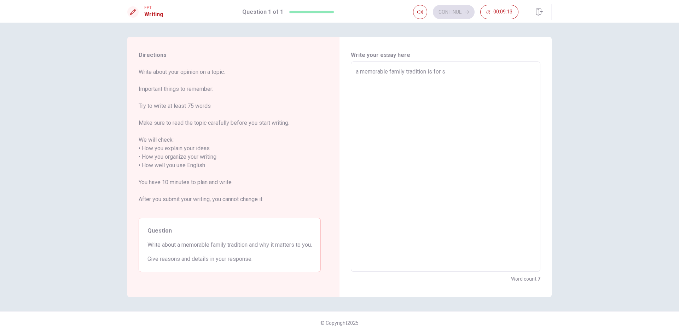
type textarea "a memorable family tradition is for su"
type textarea "x"
type textarea "a memorable family tradition is for sur"
type textarea "x"
type textarea "a memorable family tradition is for sure"
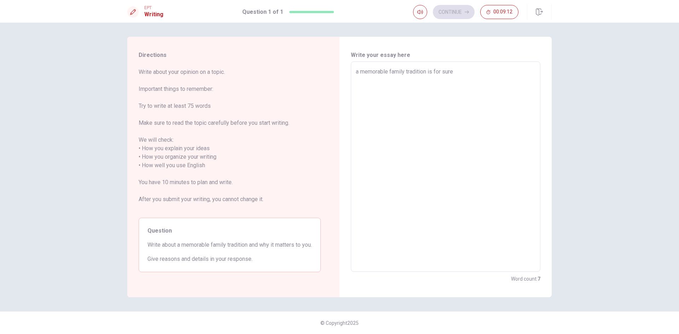
type textarea "x"
type textarea "a memorable family tradition is for sure"
type textarea "x"
type textarea "a memorable family tradition is for sure w"
type textarea "x"
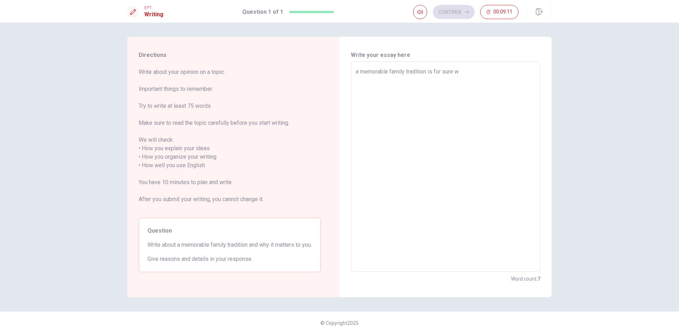
type textarea "a memorable family tradition is for sure wh"
type textarea "x"
type textarea "a memorable family tradition is for sure whe"
type textarea "x"
type textarea "a memorable family tradition is for sure when"
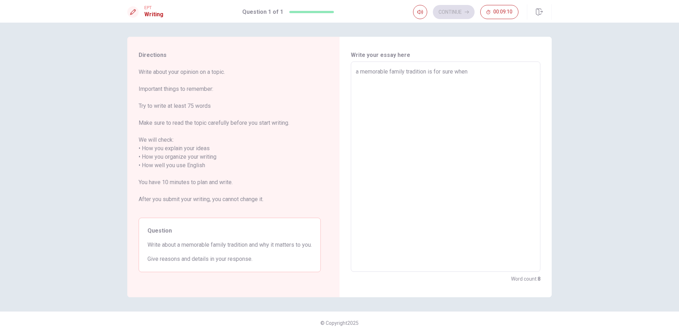
type textarea "x"
type textarea "a memorable family tradition is for sure when"
type textarea "x"
type textarea "a memorable family tradition is for sure when w"
type textarea "x"
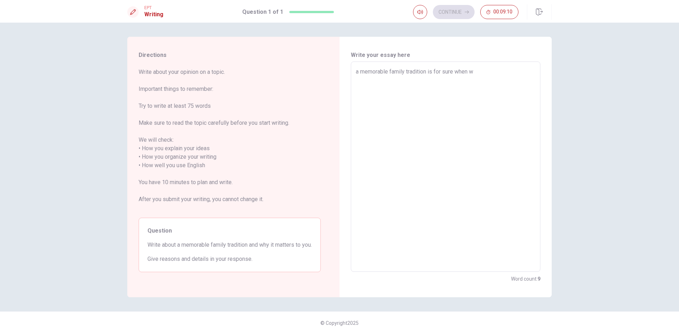
type textarea "a memorable family tradition is for sure when we"
type textarea "x"
type textarea "a memorable family tradition is for sure when we"
type textarea "x"
type textarea "a memorable family tradition is for sure when we g"
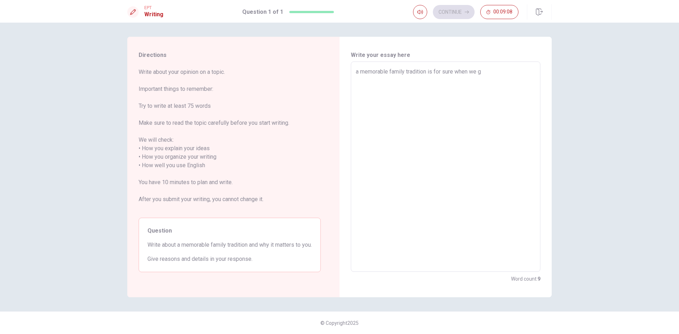
type textarea "x"
type textarea "a memorable family tradition is for sure when we go"
type textarea "x"
type textarea "a memorable family tradition is for sure when we go"
type textarea "x"
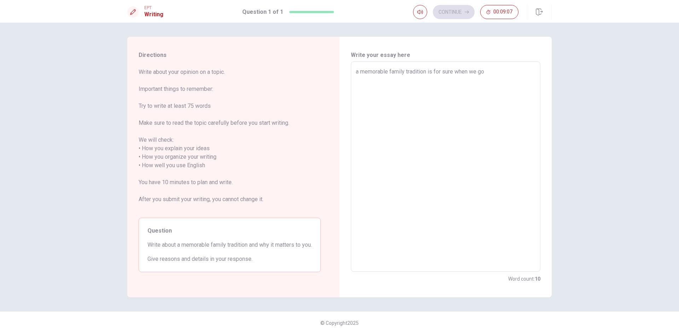
type textarea "a memorable family tradition is for sure when we go a"
type textarea "x"
type textarea "a memorable family tradition is for sure when we go al"
type textarea "x"
type textarea "a memorable family tradition is for sure when we go all"
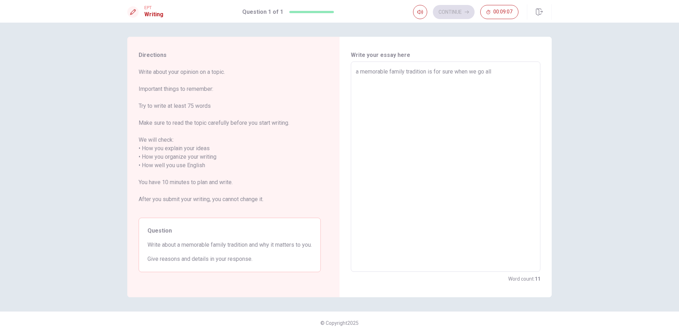
type textarea "x"
type textarea "a memorable family tradition is for sure when we go all"
type textarea "x"
type textarea "a memorable family tradition is for sure when we go all i"
type textarea "x"
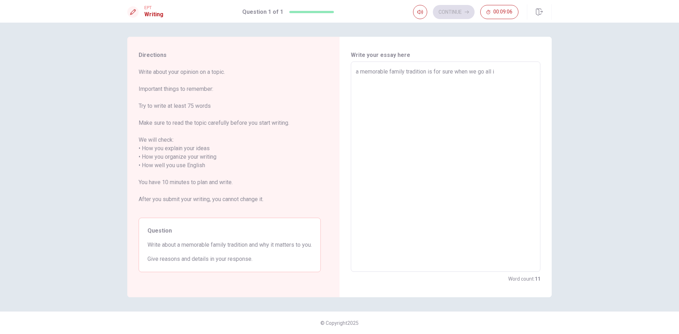
type textarea "a memorable family tradition is for sure when we go all in"
type textarea "x"
type textarea "a memorable family tradition is for sure when we go all in"
type textarea "x"
type textarea "a memorable family tradition is for sure when we go all in t"
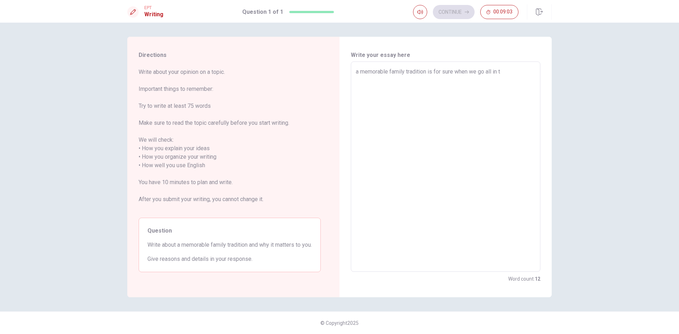
type textarea "x"
type textarea "a memorable family tradition is for sure when we go all in th"
type textarea "x"
type textarea "a memorable family tradition is for sure when we go all in the"
type textarea "x"
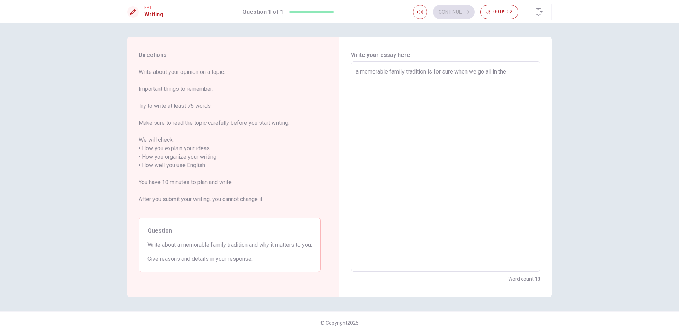
type textarea "a memorable family tradition is for sure when we go all in the"
type textarea "x"
type textarea "a memorable family tradition is for sure when we go all in the m"
type textarea "x"
type textarea "a memorable family tradition is for sure when we go all in the mo"
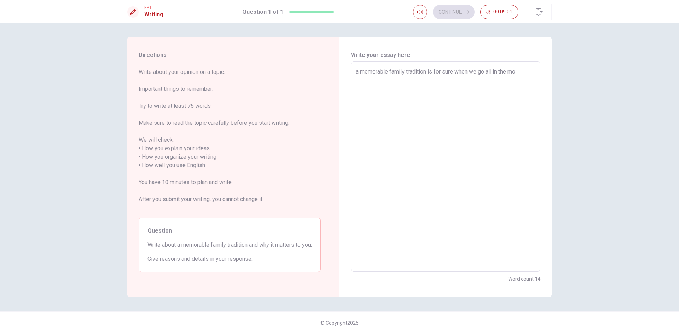
type textarea "x"
type textarea "a memorable family tradition is for sure when we go all in the mou"
type textarea "x"
type textarea "a memorable family tradition is for sure when we go all in the moun"
type textarea "x"
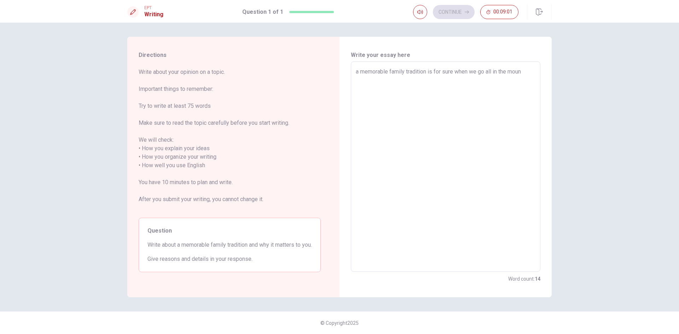
type textarea "a memorable family tradition is for sure when we go all in the mount"
type textarea "x"
type textarea "a memorable family tradition is for sure when we go all in the [GEOGRAPHIC_DATA]"
type textarea "x"
type textarea "a memorable family tradition is for sure when we go all in the [GEOGRAPHIC_DATA]"
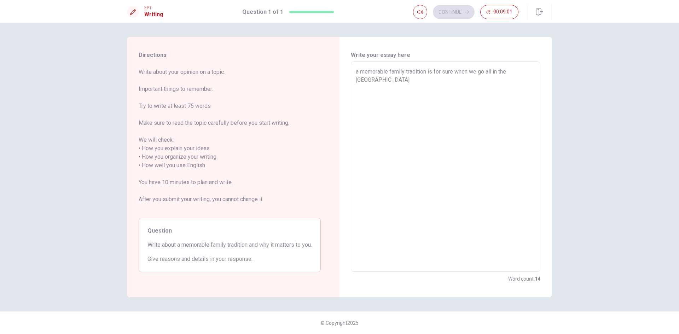
type textarea "x"
type textarea "a memorable family tradition is for sure when we go all in the mountain"
type textarea "x"
type textarea "a memorable family tradition is for sure when we go all in the mountain"
type textarea "x"
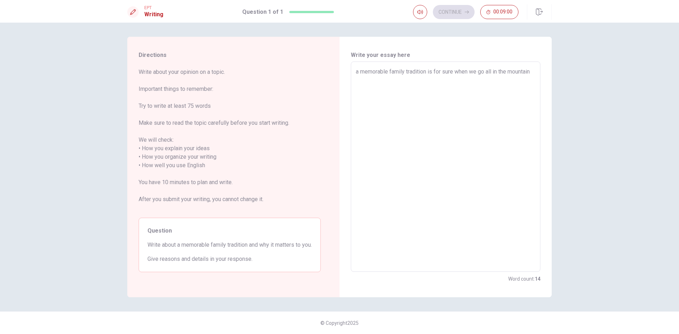
type textarea "a memorable family tradition is for sure when we go all in the mountain i"
type textarea "x"
type textarea "a memorable family tradition is for sure when we go all in the mountain in"
type textarea "x"
type textarea "a memorable family tradition is for sure when we go all in the mountain in"
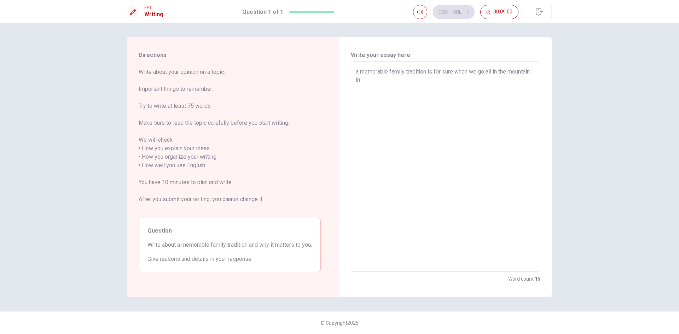
type textarea "x"
type textarea "a memorable family tradition is for sure when we go all in the mountain in m"
type textarea "x"
type textarea "a memorable family tradition is for sure when we go all in the mountain in [GEO…"
type textarea "x"
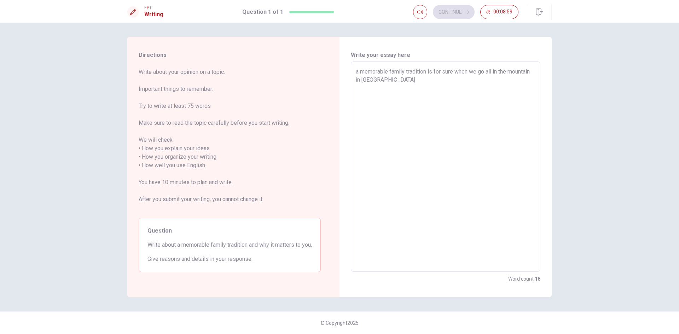
type textarea "a memorable family tradition is for sure when we go all in the mountain in mad"
type textarea "x"
type textarea "a memorable family tradition is for sure when we go all in the mountain in made"
type textarea "x"
type textarea "a memorable family tradition is for sure when we go all in the mountain in mades"
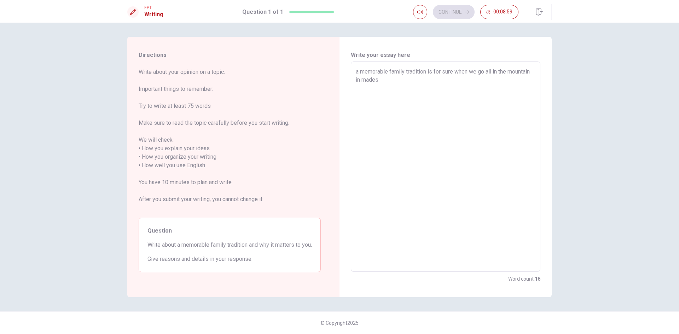
type textarea "x"
type textarea "a memorable family tradition is for sure when we go all in the mountain in [GEO…"
type textarea "x"
type textarea "a memorable family tradition is for sure when we go all in the mountain in [GEO…"
type textarea "x"
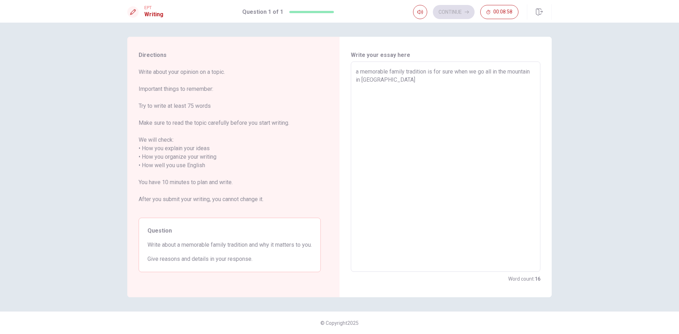
type textarea "a memorable family tradition is for sure when we go all in the mountain in [GEO…"
type textarea "x"
type textarea "a memorable family tradition is for sure when we go all in the mountain in [GEO…"
type textarea "x"
type textarea "a memorable family tradition is for sure when we go all in the mountain in [GEO…"
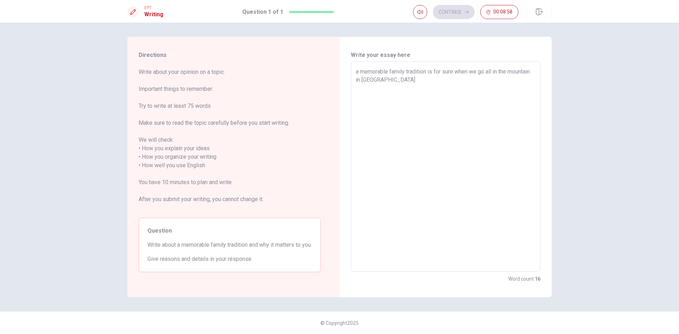
type textarea "x"
type textarea "a memorable family tradition is for sure when we go all in the mountain in mades"
type textarea "x"
type textarea "a memorable family tradition is for sure when we go all in the mountain in made"
type textarea "x"
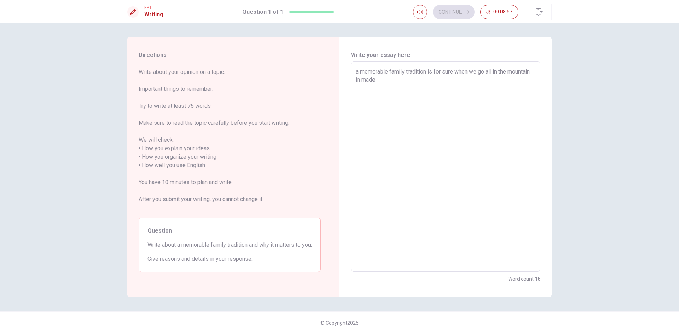
type textarea "a memorable family tradition is for sure when we go all in the mountain in mad"
type textarea "x"
type textarea "a memorable family tradition is for sure when we go all in the mountain in [GEO…"
type textarea "x"
type textarea "a memorable family tradition is for sure when we go all in the mountain in m"
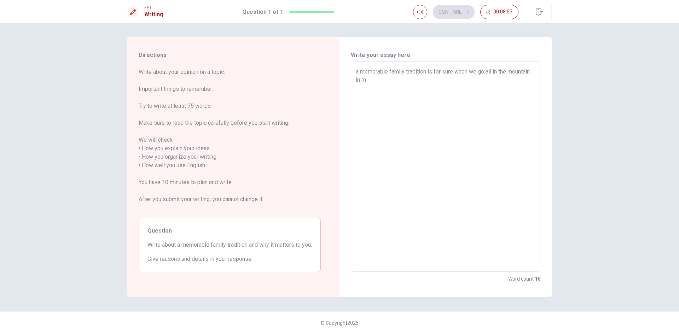
type textarea "x"
type textarea "a memorable family tradition is for sure when we go all in the mountain in"
type textarea "x"
type textarea "a memorable family tradition is for sure when we go all in the mountain in"
type textarea "x"
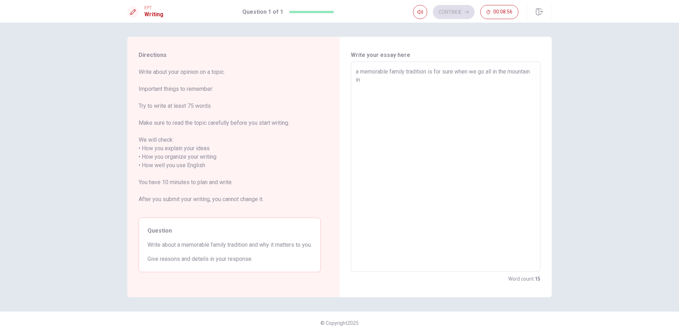
type textarea "a memorable family tradition is for sure when we go all in the mountain in"
type textarea "x"
type textarea "a memorable family tradition is for sure when we go all in the mountain in M"
type textarea "x"
type textarea "a memorable family tradition is for sure when we go all in the mountain in [GEO…"
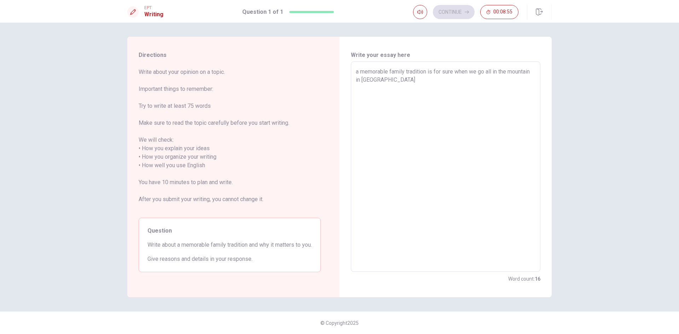
type textarea "x"
type textarea "a memorable family tradition is for sure when we go all in the mountain in [GEO…"
type textarea "x"
type textarea "a memorable family tradition is for sure when we go all in the mountain in [GEO…"
type textarea "x"
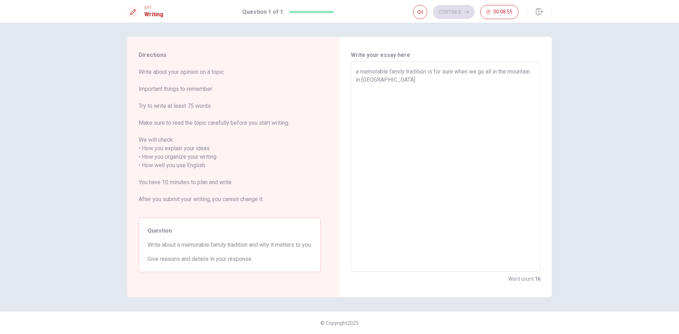
type textarea "a memorable family tradition is for sure when we go all in the mountain in [GEO…"
type textarea "x"
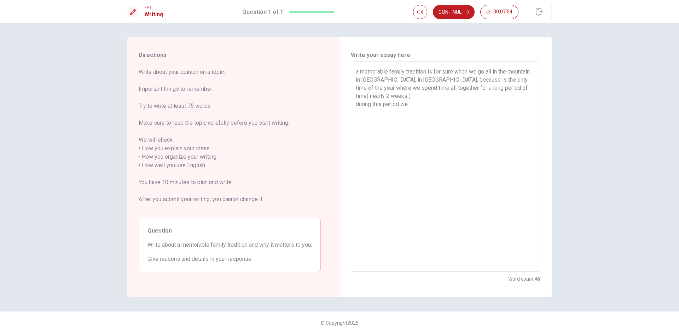
click at [398, 81] on textarea "a memorable family tradition is for sure when we go all in the mountain in [GEO…" at bounding box center [446, 167] width 180 height 199
click at [381, 94] on textarea "a memorable family tradition is for sure when we go all in the mountain in [GEO…" at bounding box center [446, 167] width 180 height 199
click at [411, 106] on textarea "a memorable family tradition is for sure when we go all in the mountain in [GEO…" at bounding box center [446, 167] width 180 height 199
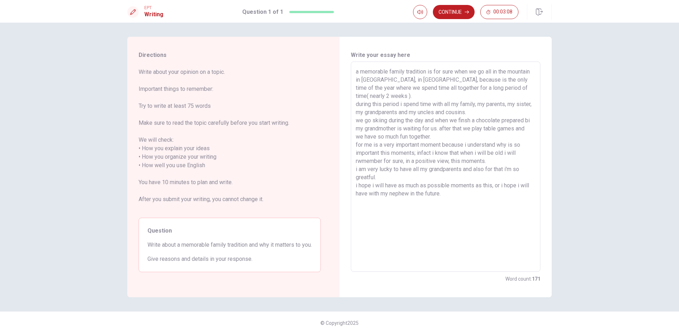
click at [493, 71] on textarea "a memorable family tradition is for sure when we go all in the mountain in [GEO…" at bounding box center [446, 167] width 180 height 199
click at [536, 120] on div "a memorable family tradition is for sure when we all go in the mountain in [GEO…" at bounding box center [446, 167] width 190 height 210
click at [532, 121] on textarea "a memorable family tradition is for sure when we all go in the mountain in [GEO…" at bounding box center [446, 167] width 180 height 199
click at [533, 121] on textarea "a memorable family tradition is for sure when we all go in the mountain in [GEO…" at bounding box center [446, 167] width 180 height 199
click at [362, 161] on textarea "a memorable family tradition is for sure when we all go in the mountain in [GEO…" at bounding box center [446, 167] width 180 height 199
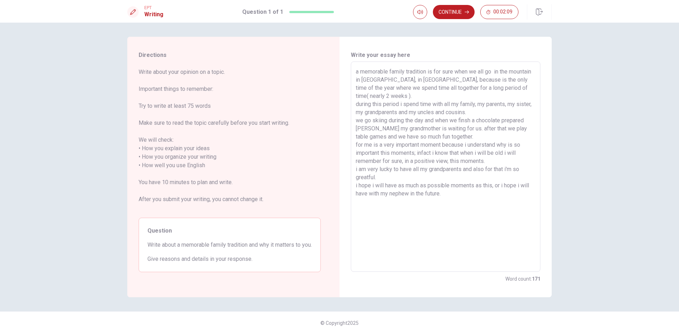
click at [450, 195] on textarea "a memorable family tradition is for sure when we all go in the mountain in [GEO…" at bounding box center [446, 167] width 180 height 199
click at [455, 14] on button "Continue" at bounding box center [454, 12] width 42 height 14
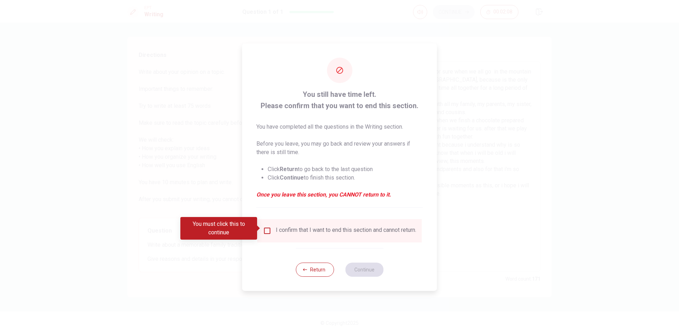
click at [302, 235] on div "I confirm that I want to end this section and cannot return." at bounding box center [346, 231] width 140 height 8
click at [268, 231] on input "You must click this to continue" at bounding box center [267, 231] width 8 height 8
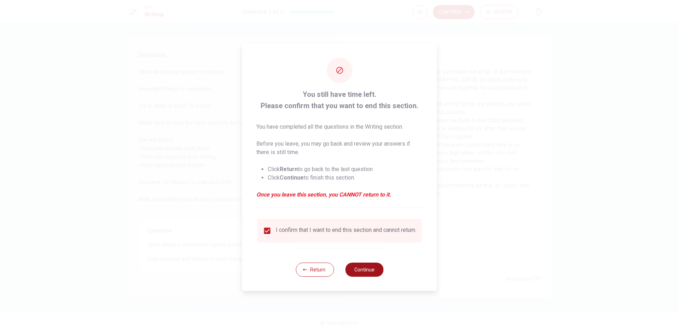
click at [364, 273] on button "Continue" at bounding box center [364, 270] width 38 height 14
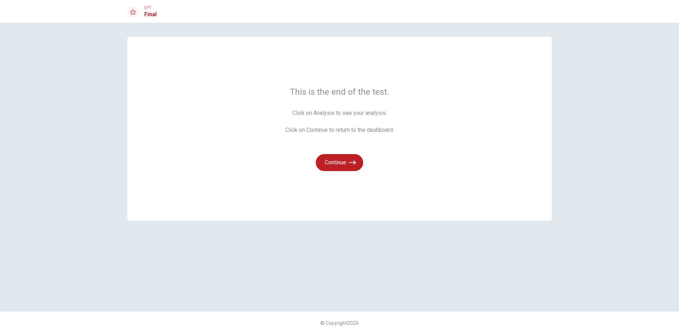
click at [363, 106] on div "This is the end of the test. Click on Analysis to see your analysis. Click on C…" at bounding box center [339, 128] width 109 height 85
click at [329, 114] on span "Click on Analysis to see your analysis. Click on Continue to return to the dash…" at bounding box center [339, 121] width 109 height 25
click at [323, 113] on span "Click on Analysis to see your analysis. Click on Continue to return to the dash…" at bounding box center [339, 121] width 109 height 25
drag, startPoint x: 314, startPoint y: 112, endPoint x: 328, endPoint y: 93, distance: 24.1
click at [314, 110] on span "Click on Analysis to see your analysis. Click on Continue to return to the dash…" at bounding box center [339, 121] width 109 height 25
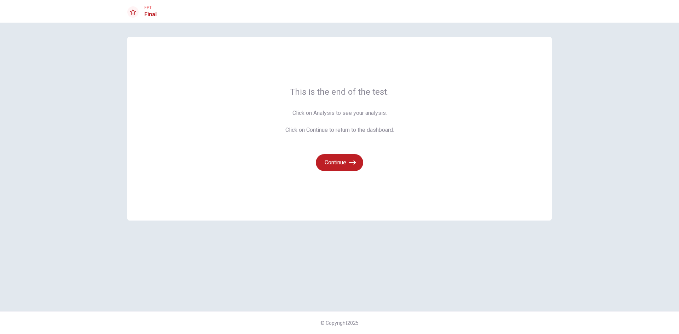
click at [328, 93] on span "This is the end of the test." at bounding box center [339, 91] width 109 height 11
click at [330, 156] on button "Continue" at bounding box center [339, 162] width 47 height 17
